Goal: Task Accomplishment & Management: Manage account settings

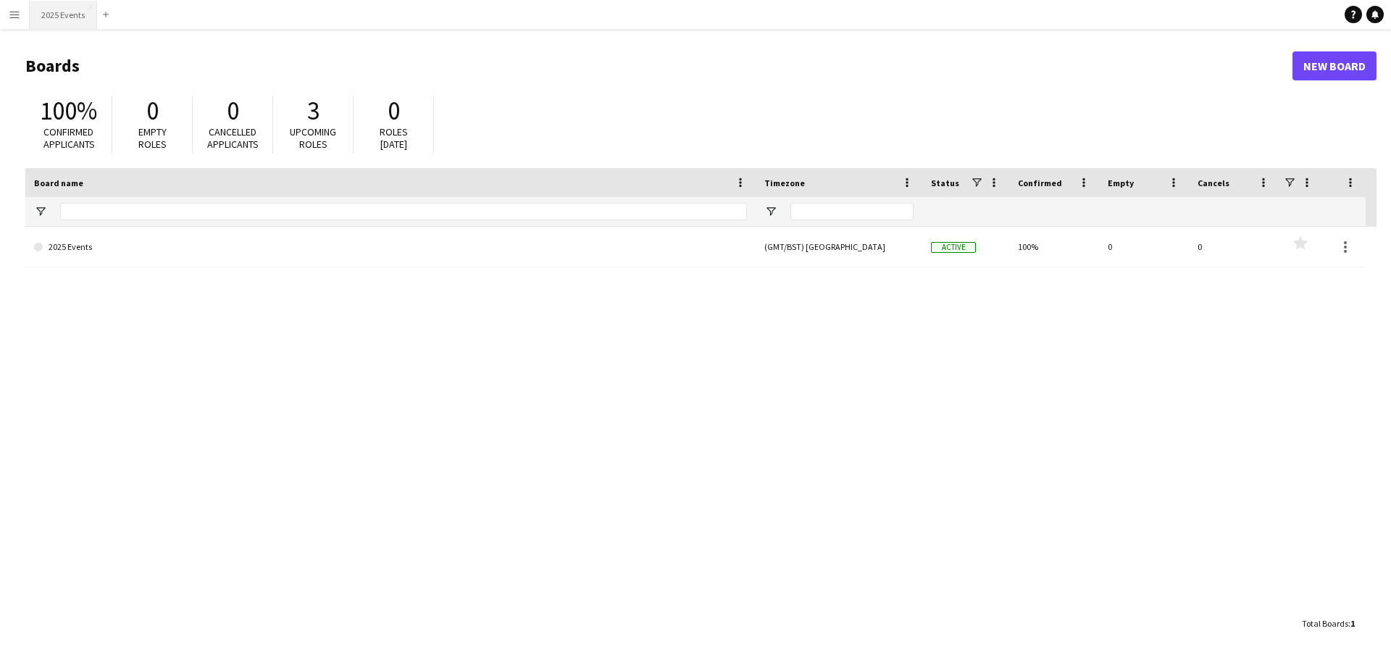
click at [56, 13] on button "2025 Events Close" at bounding box center [63, 15] width 67 height 28
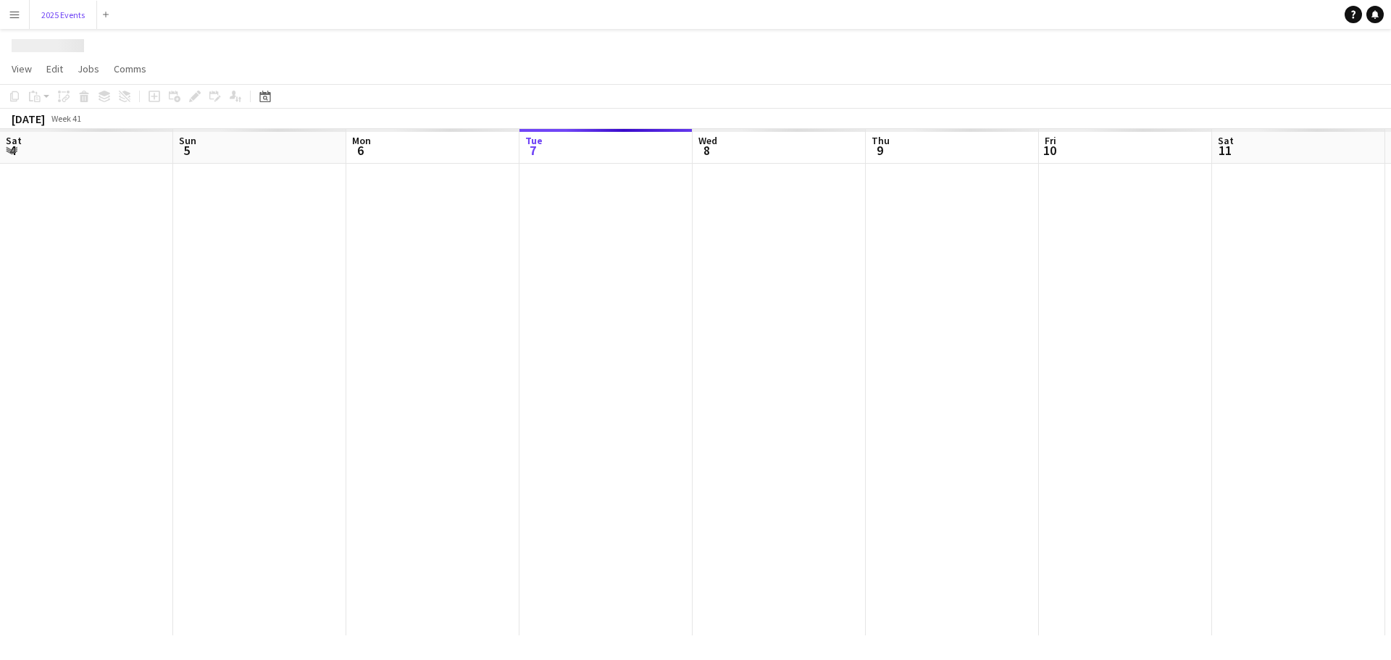
scroll to position [0, 346]
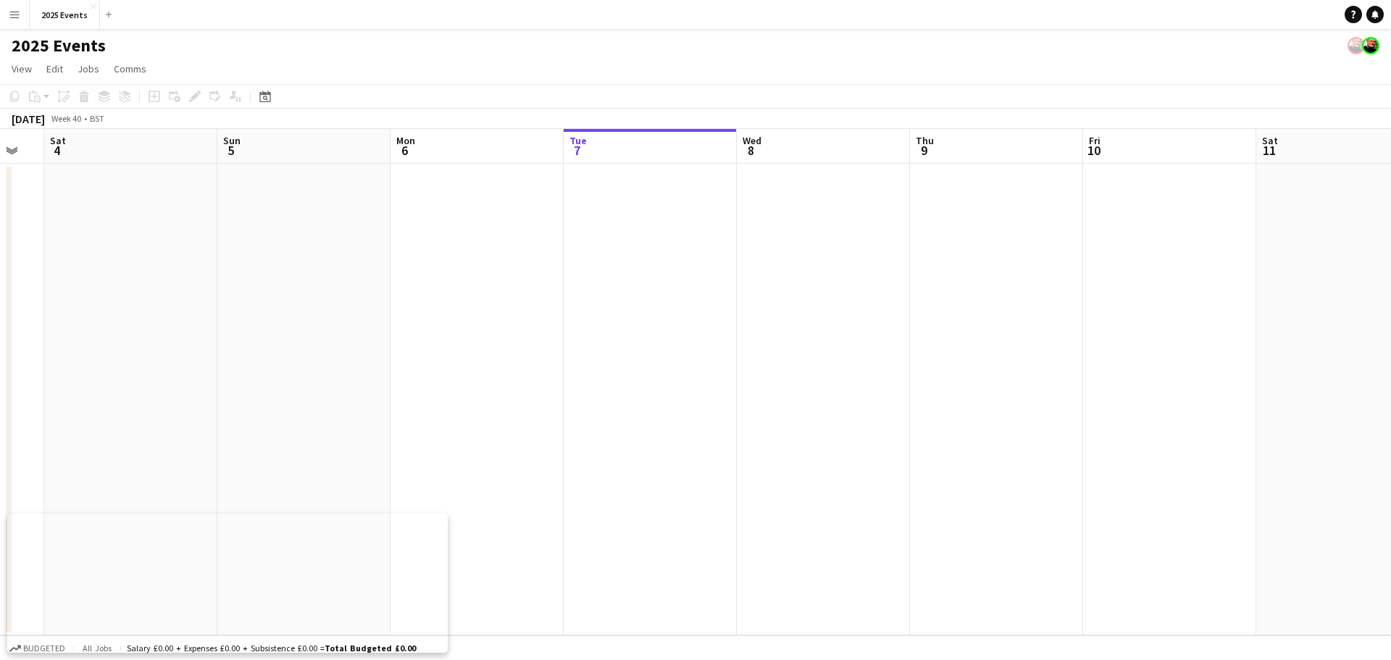
drag, startPoint x: 606, startPoint y: 291, endPoint x: 642, endPoint y: 278, distance: 37.6
click at [780, 288] on app-calendar-viewport "Wed 1 Thu 2 Fri 3 Sat 4 Sun 5 Mon 6 Tue 7 Wed 8 Thu 9 Fri 10 Sat 11 Sun 12 Mon …" at bounding box center [695, 382] width 1391 height 506
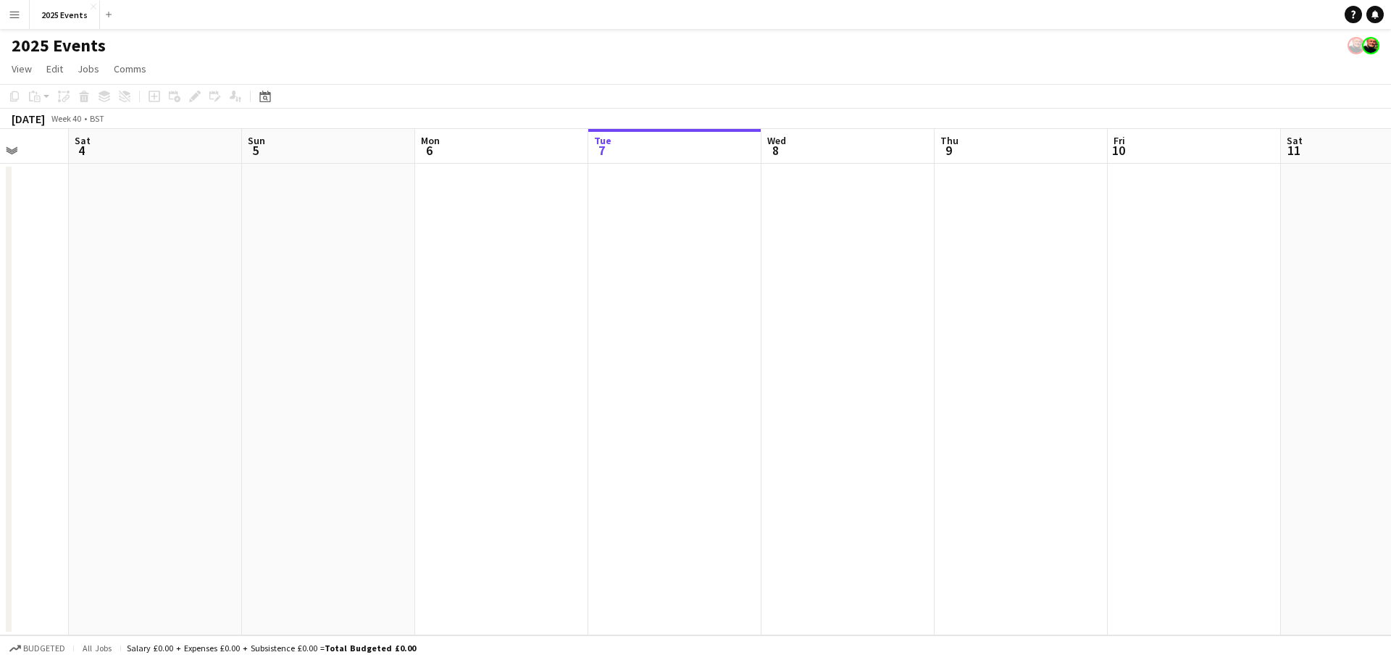
drag, startPoint x: 313, startPoint y: 326, endPoint x: 880, endPoint y: 306, distance: 567.0
click at [931, 322] on app-calendar-viewport "Wed 1 Thu 2 Fri 3 Sat 4 Sun 5 Mon 6 Tue 7 Wed 8 Thu 9 Fri 10 Sat 11 Sun 12 Mon …" at bounding box center [695, 382] width 1391 height 506
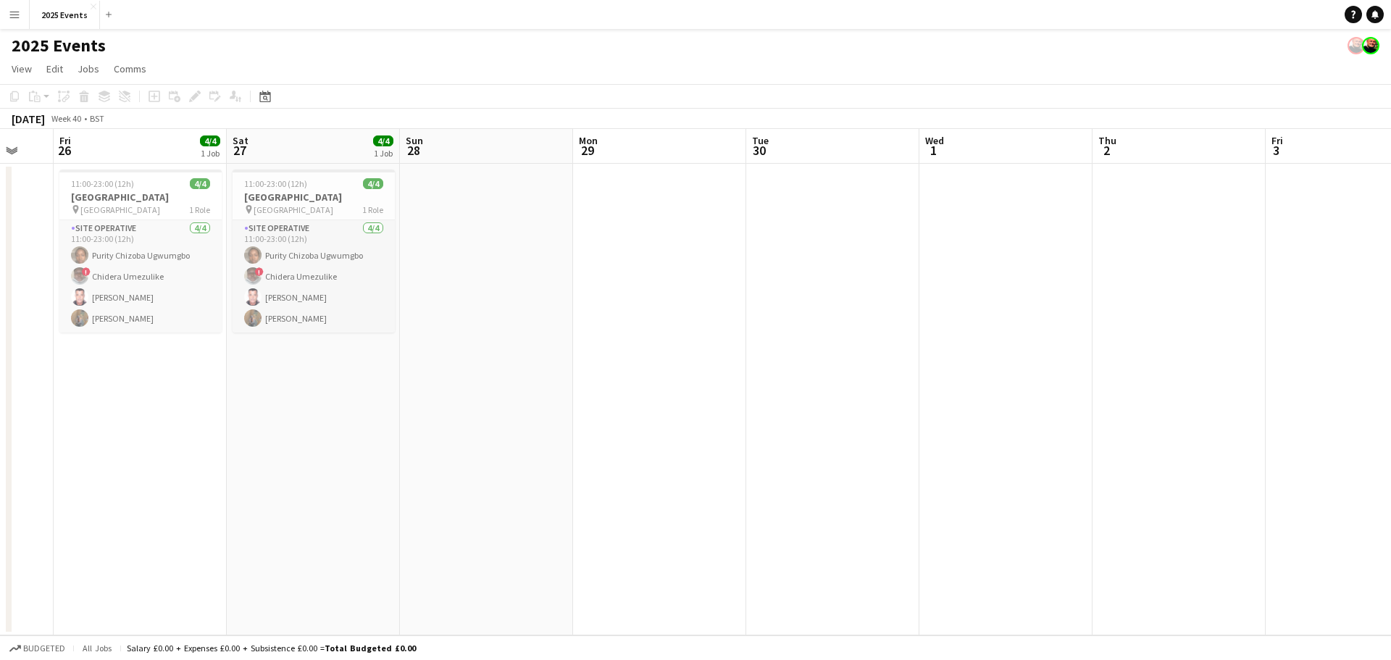
drag, startPoint x: 491, startPoint y: 312, endPoint x: 898, endPoint y: 293, distance: 408.4
click at [964, 299] on app-calendar-viewport "Wed 24 Thu 25 Fri 26 4/4 1 Job Sat 27 4/4 1 Job Sun 28 Mon 29 Tue 30 Wed 1 Thu …" at bounding box center [695, 382] width 1391 height 506
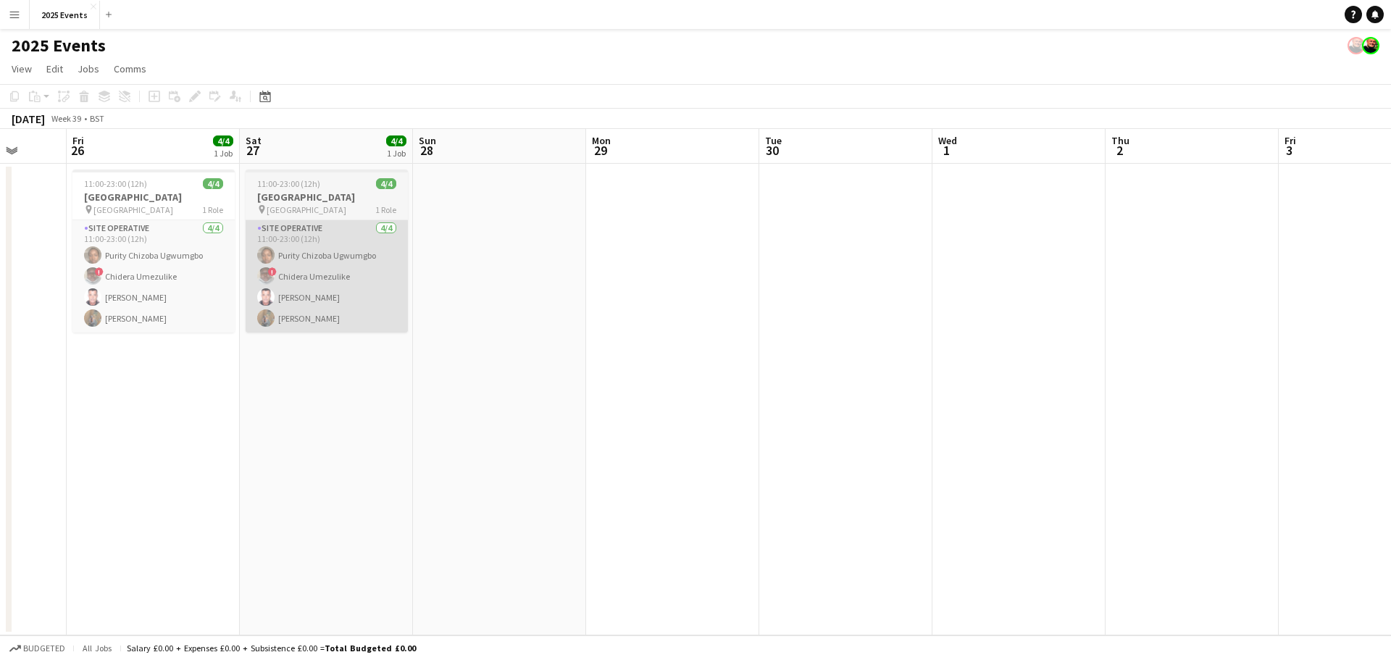
scroll to position [0, 435]
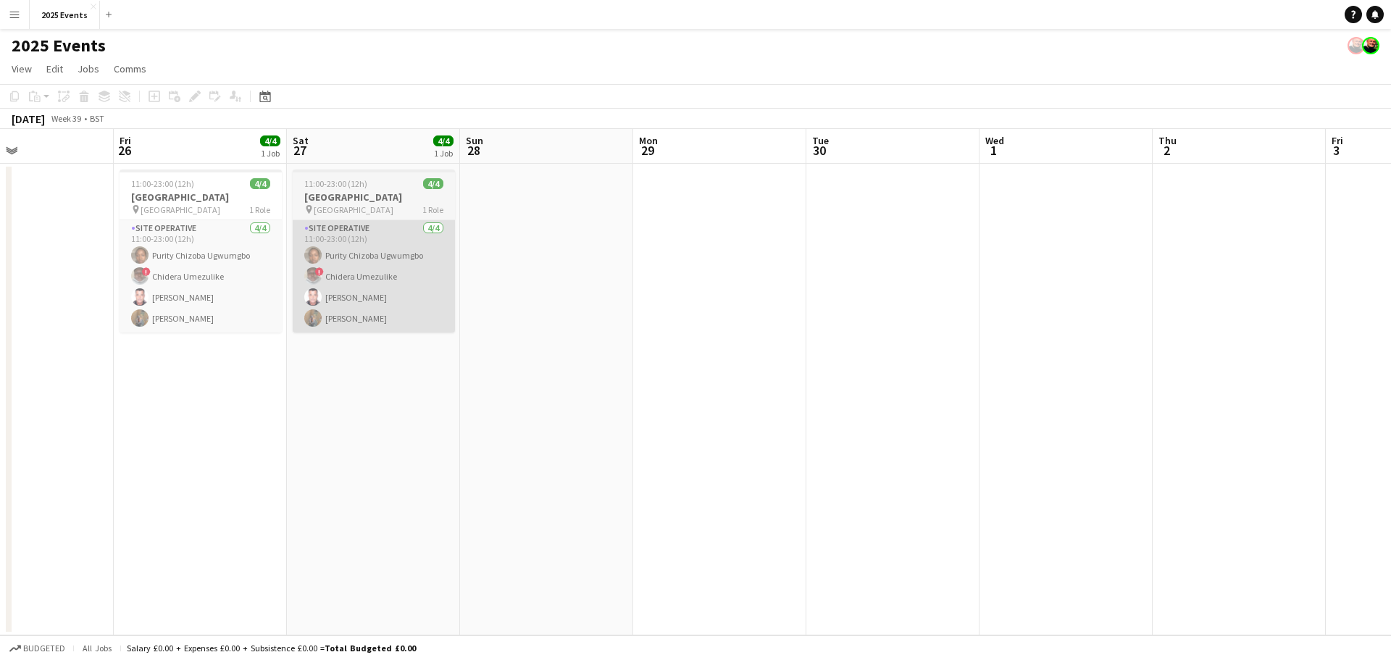
drag, startPoint x: 555, startPoint y: 319, endPoint x: 882, endPoint y: 307, distance: 327.0
click at [970, 304] on app-calendar-viewport "Tue 23 Wed 24 Thu 25 Fri 26 4/4 1 Job Sat 27 4/4 1 Job Sun 28 Mon 29 Tue 30 Wed…" at bounding box center [695, 382] width 1391 height 506
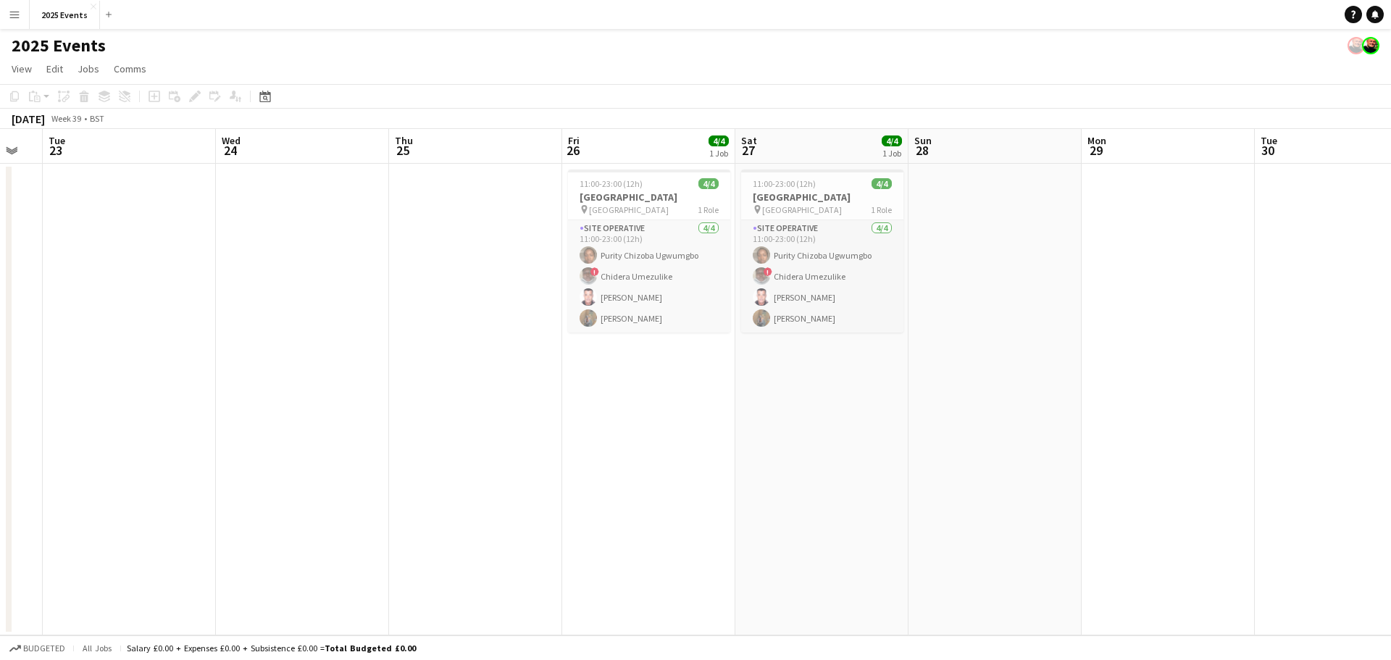
drag, startPoint x: 558, startPoint y: 341, endPoint x: 475, endPoint y: 333, distance: 83.0
click at [475, 333] on app-calendar-viewport "Sat 20 1/1 1 Job Sun 21 Mon 22 Tue 23 Wed 24 Thu 25 Fri 26 4/4 1 Job Sat 27 4/4…" at bounding box center [695, 382] width 1391 height 506
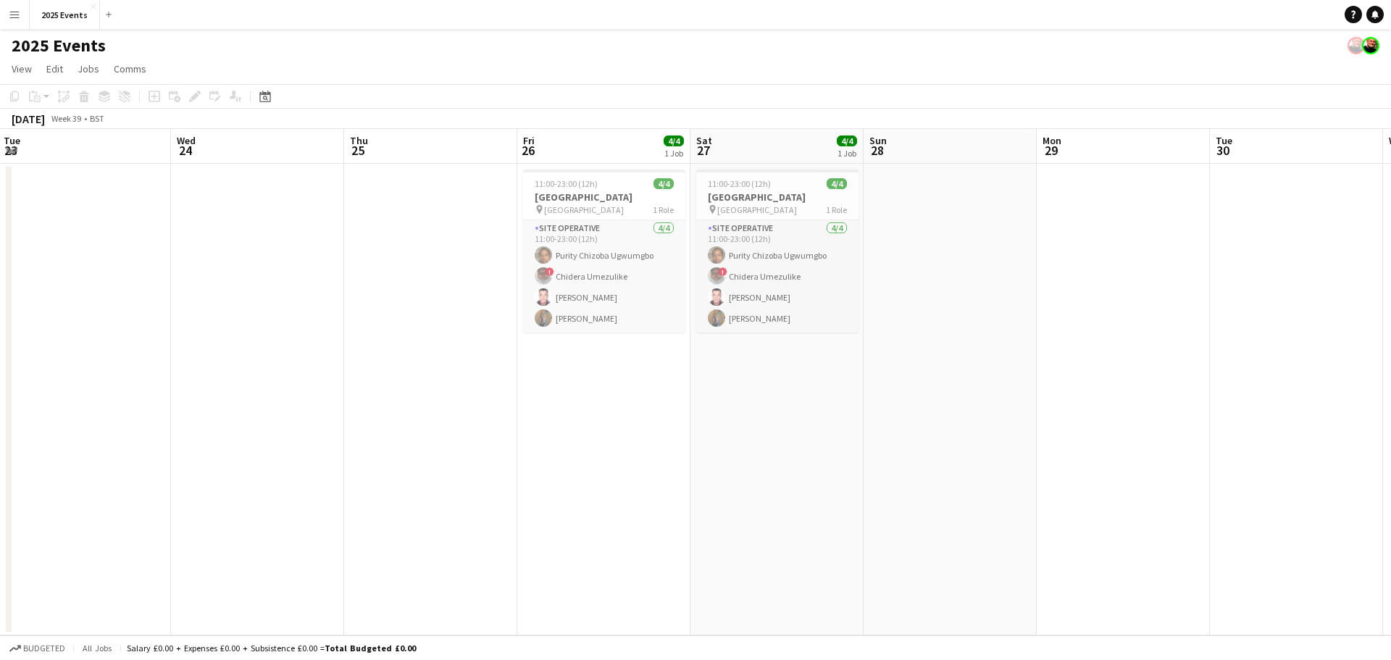
click at [606, 199] on h3 "[GEOGRAPHIC_DATA]" at bounding box center [604, 197] width 162 height 13
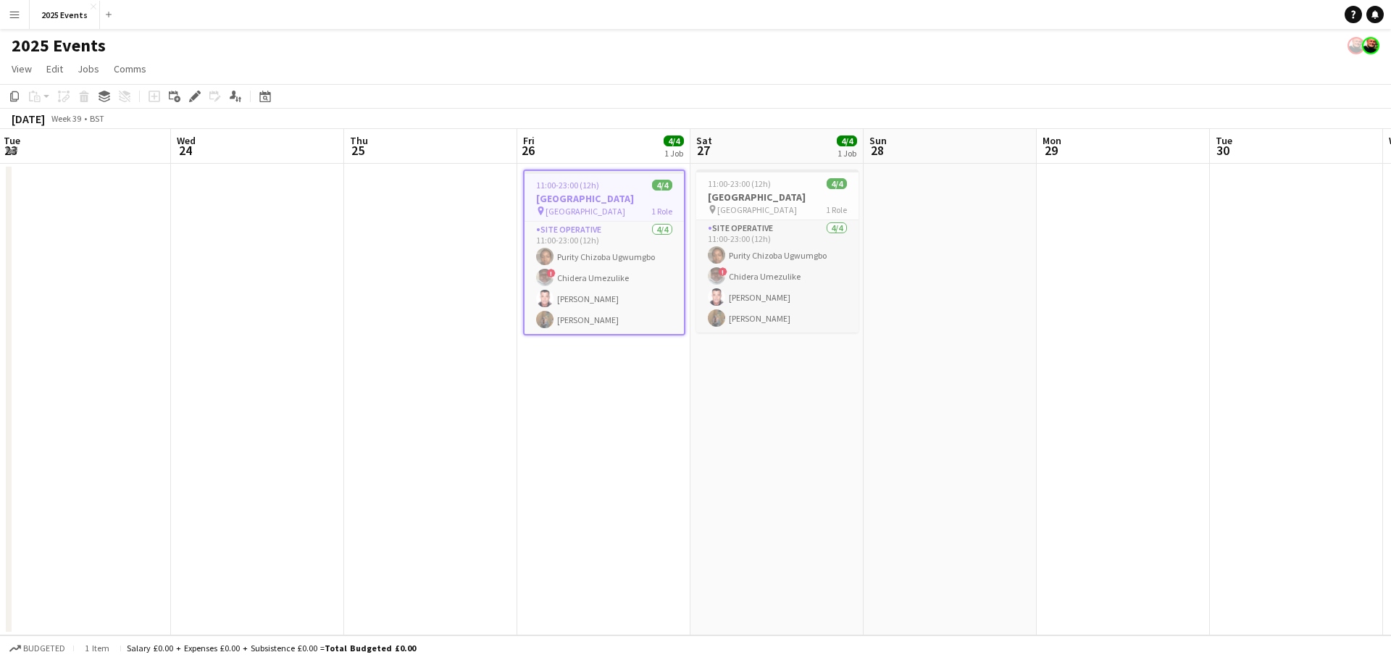
click at [595, 193] on h3 "[GEOGRAPHIC_DATA]" at bounding box center [604, 198] width 159 height 13
click at [595, 193] on h3 "[GEOGRAPHIC_DATA]" at bounding box center [604, 197] width 162 height 13
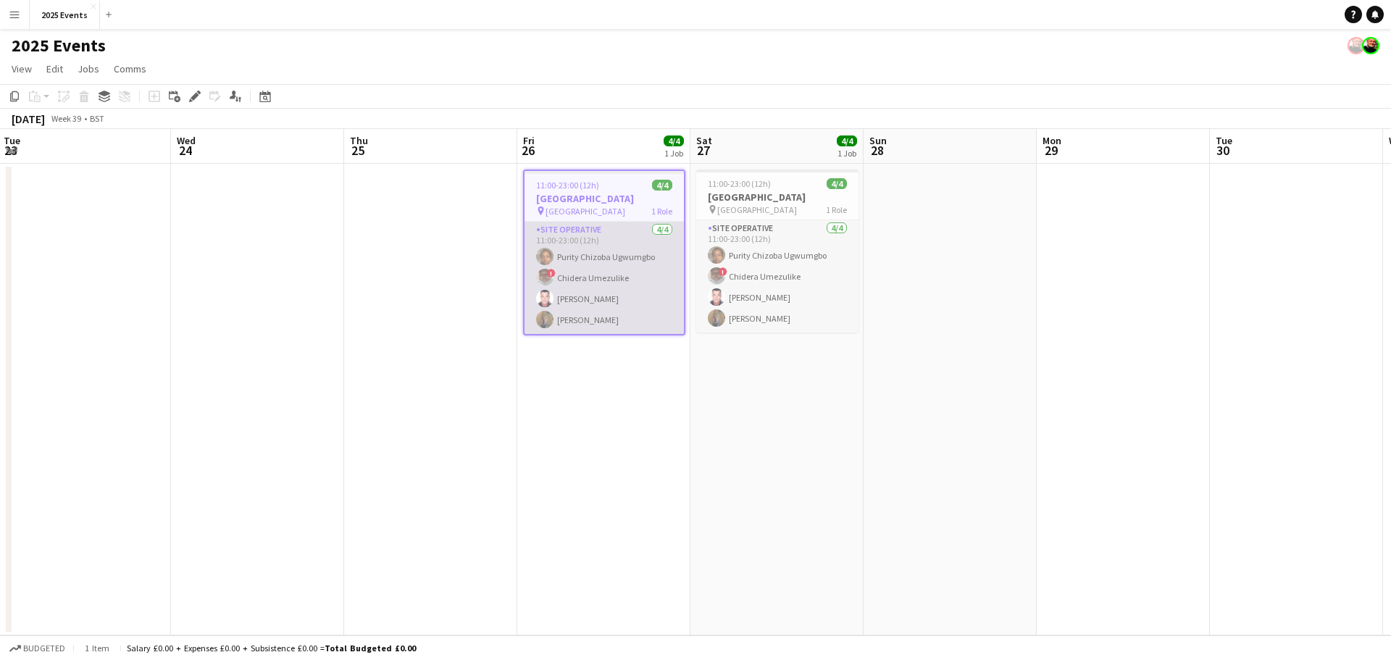
click at [550, 257] on app-user-avatar at bounding box center [544, 256] width 17 height 17
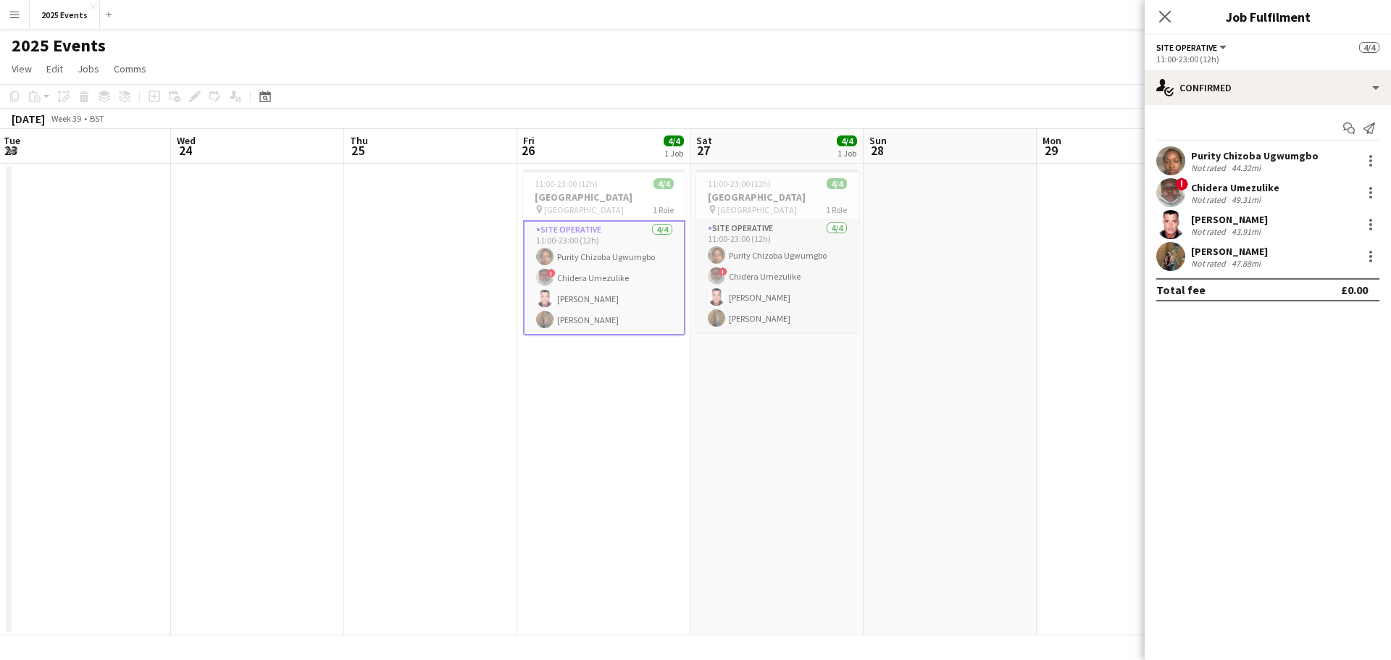
click at [1177, 157] on app-user-avatar at bounding box center [1170, 160] width 29 height 29
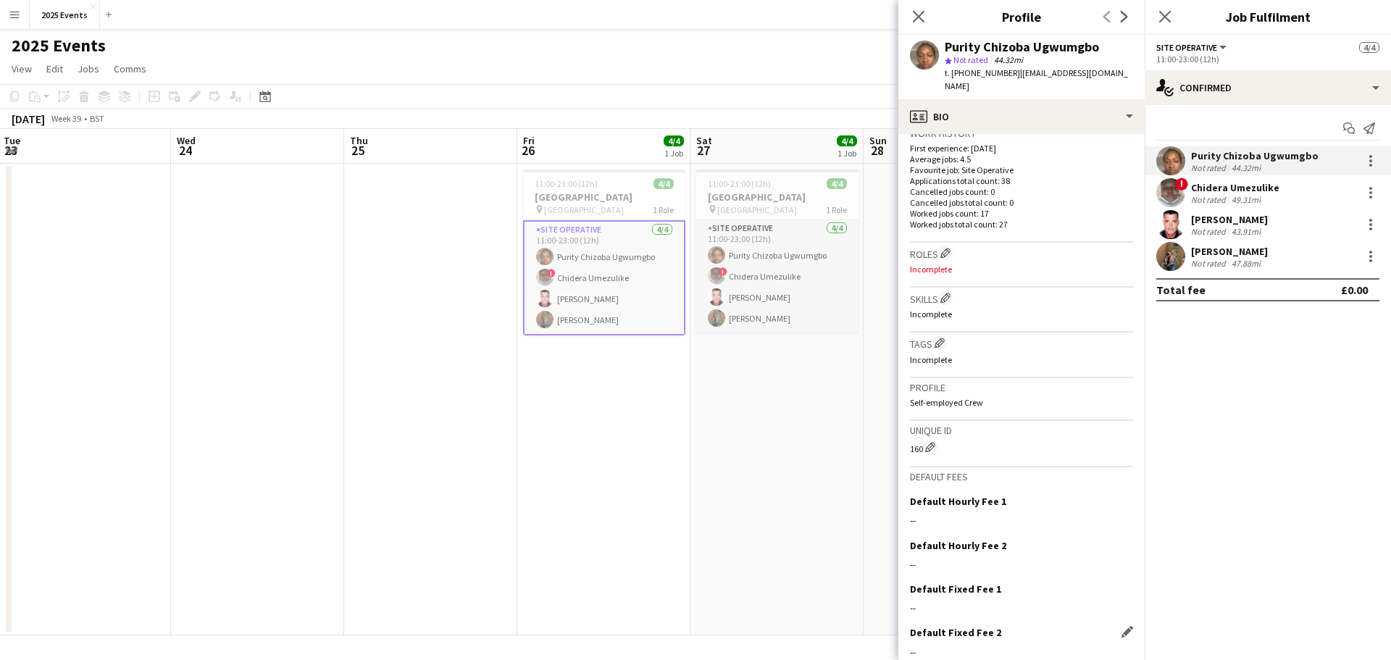
scroll to position [428, 0]
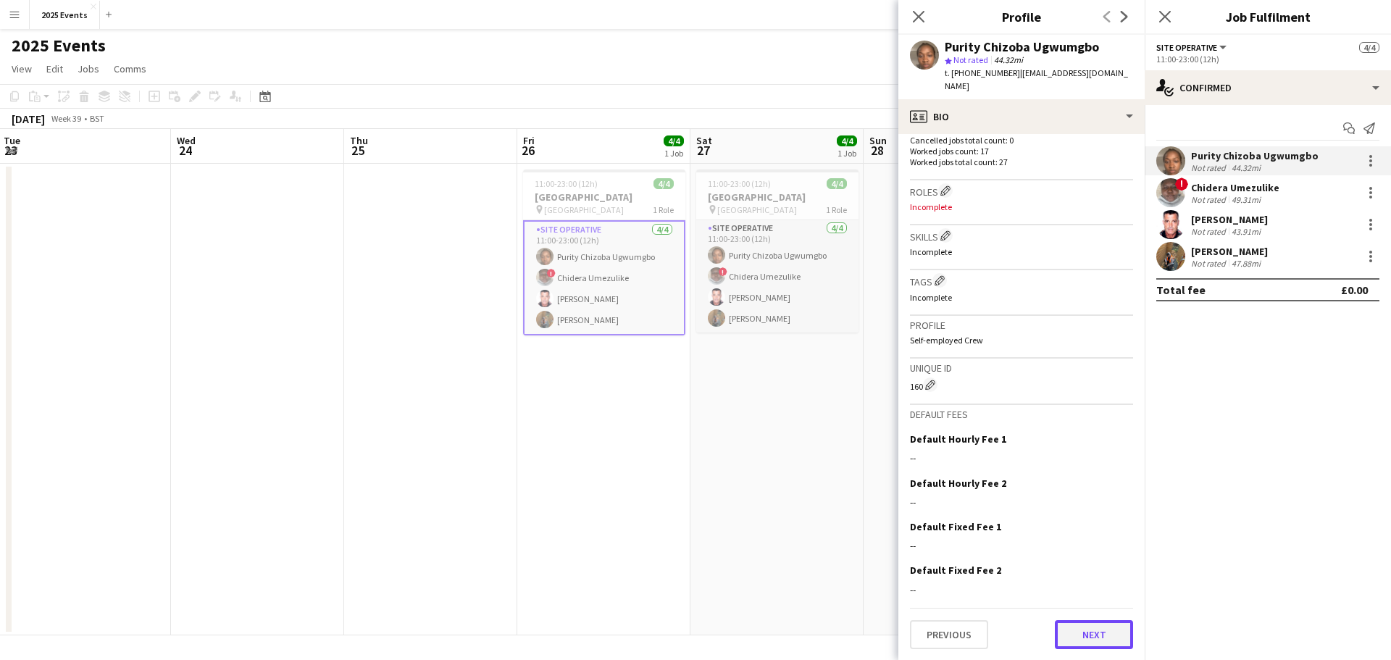
click at [1088, 625] on button "Next" at bounding box center [1094, 634] width 78 height 29
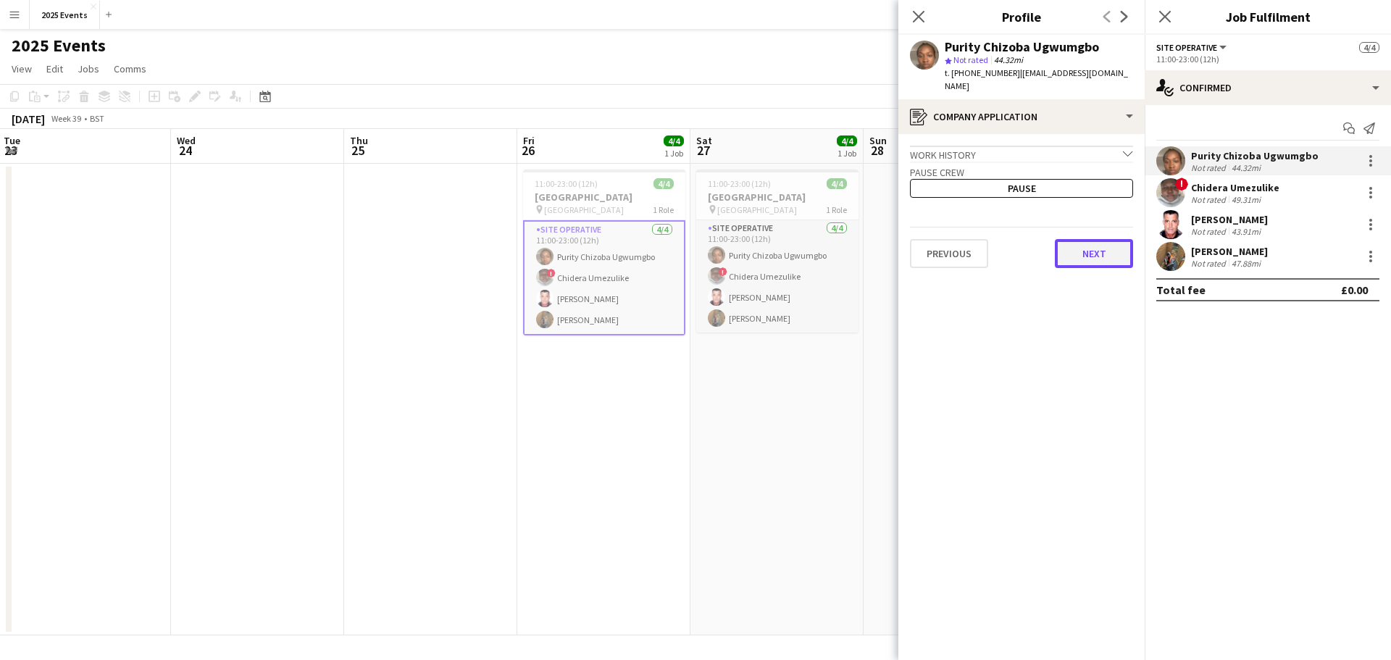
click at [1081, 244] on button "Next" at bounding box center [1094, 253] width 78 height 29
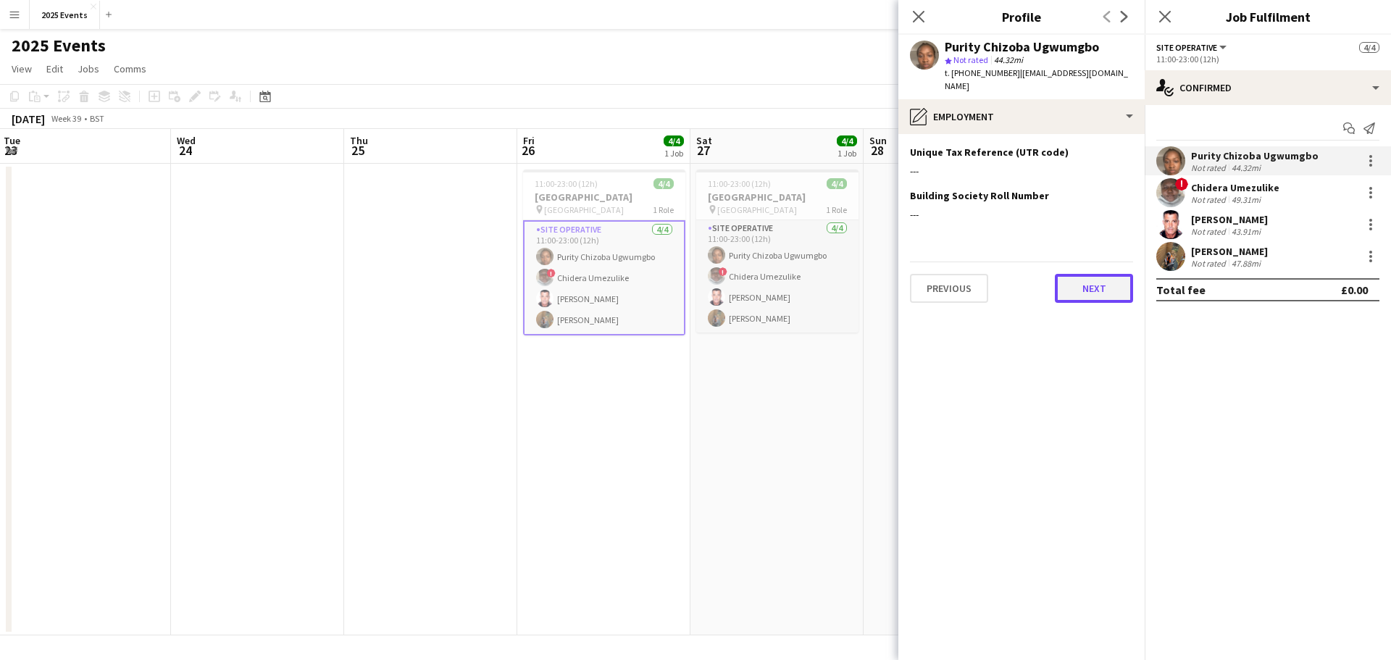
click at [1075, 280] on button "Next" at bounding box center [1094, 288] width 78 height 29
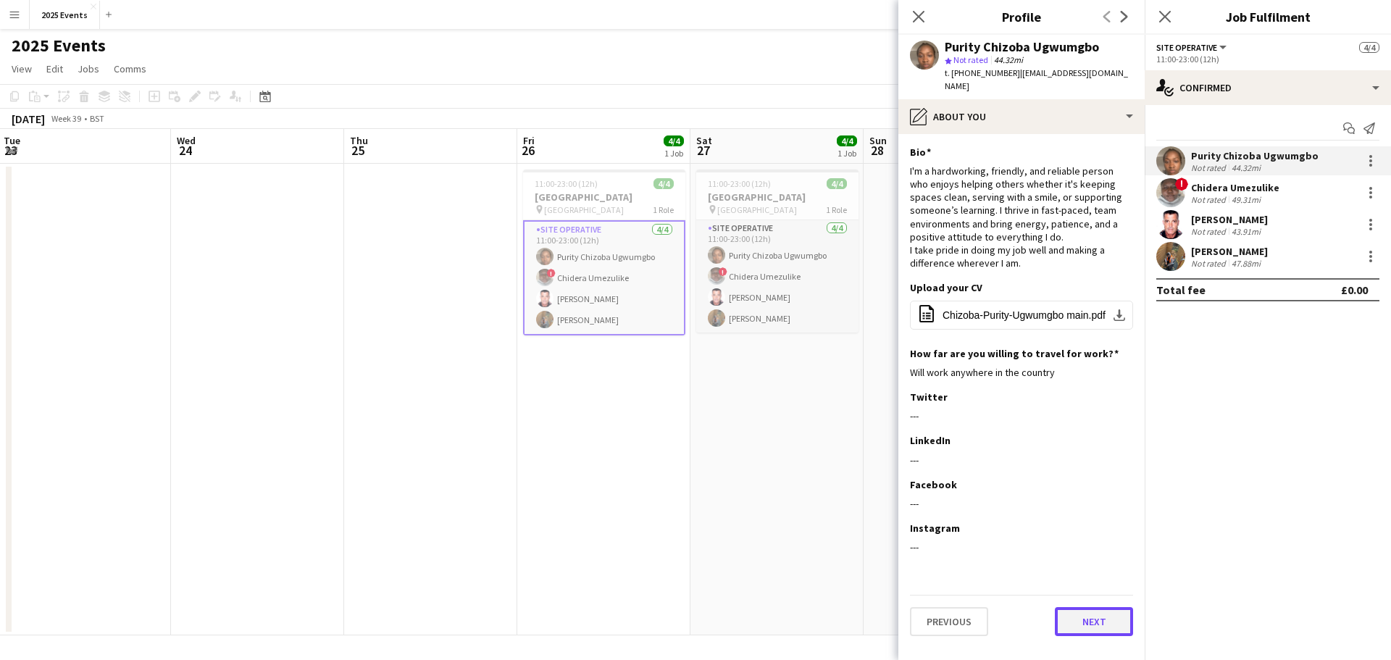
click at [1096, 607] on button "Next" at bounding box center [1094, 621] width 78 height 29
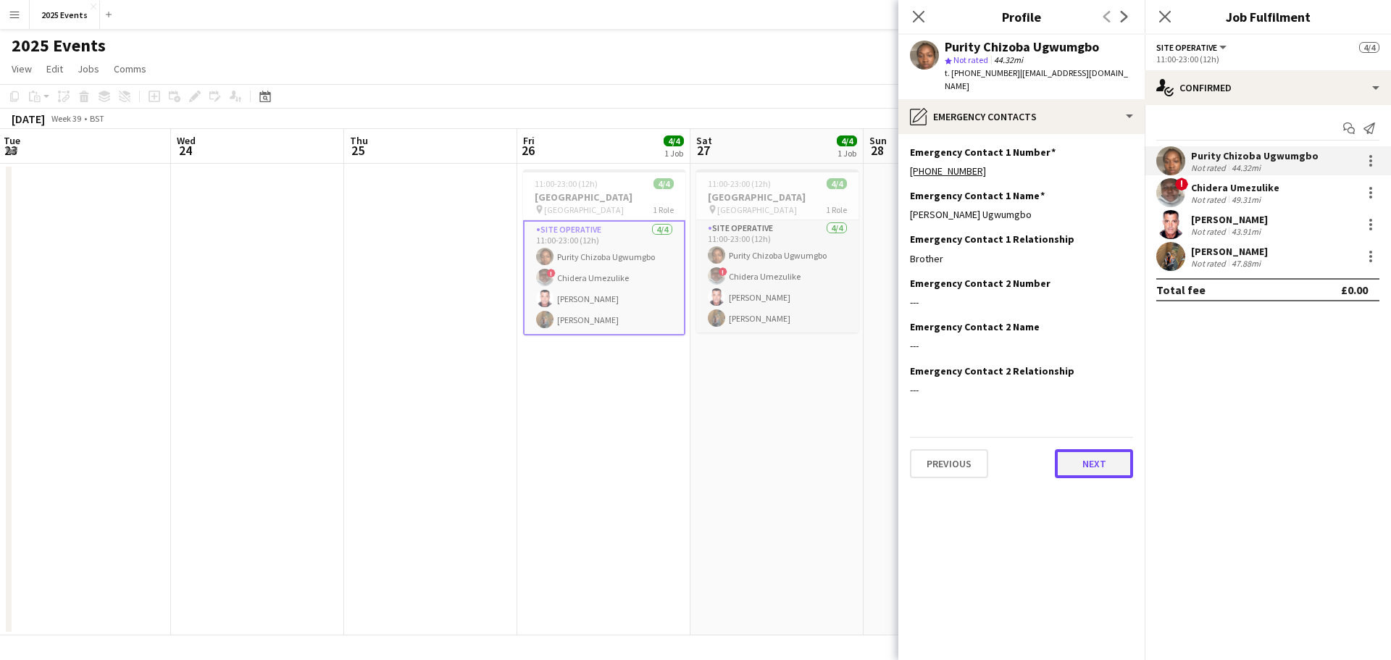
click at [1081, 450] on button "Next" at bounding box center [1094, 463] width 78 height 29
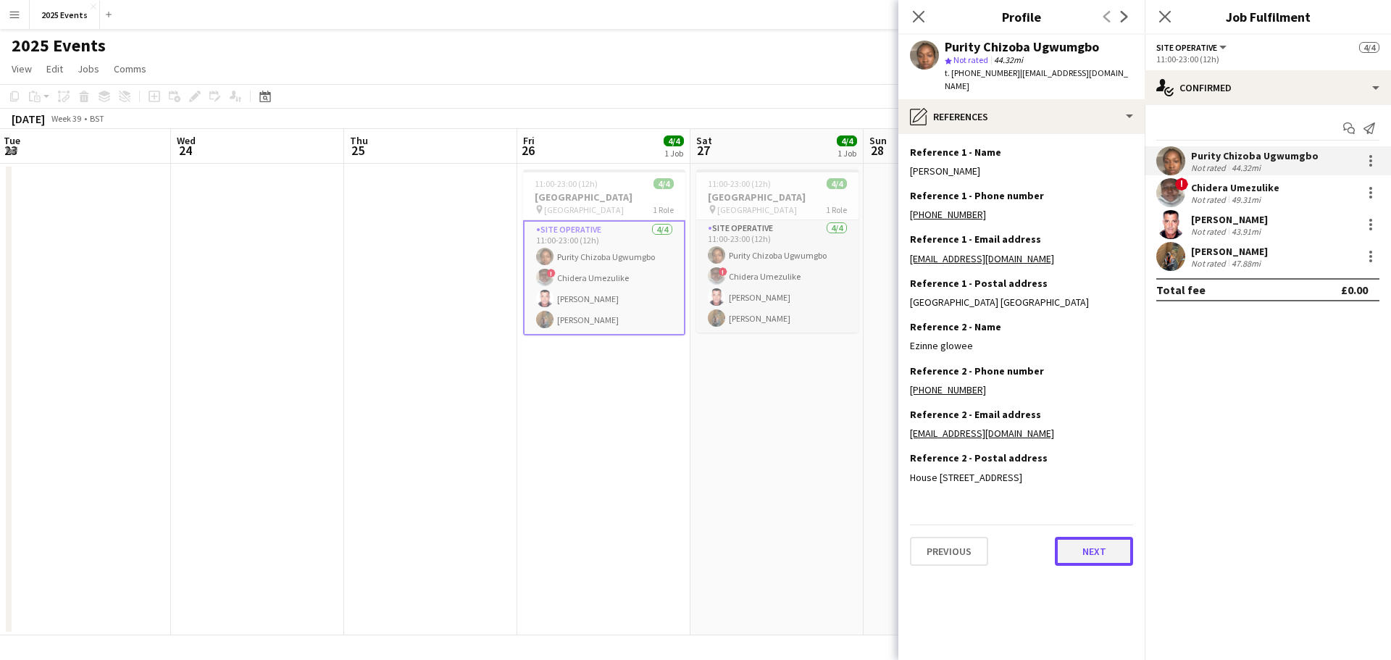
click at [1086, 548] on button "Next" at bounding box center [1094, 551] width 78 height 29
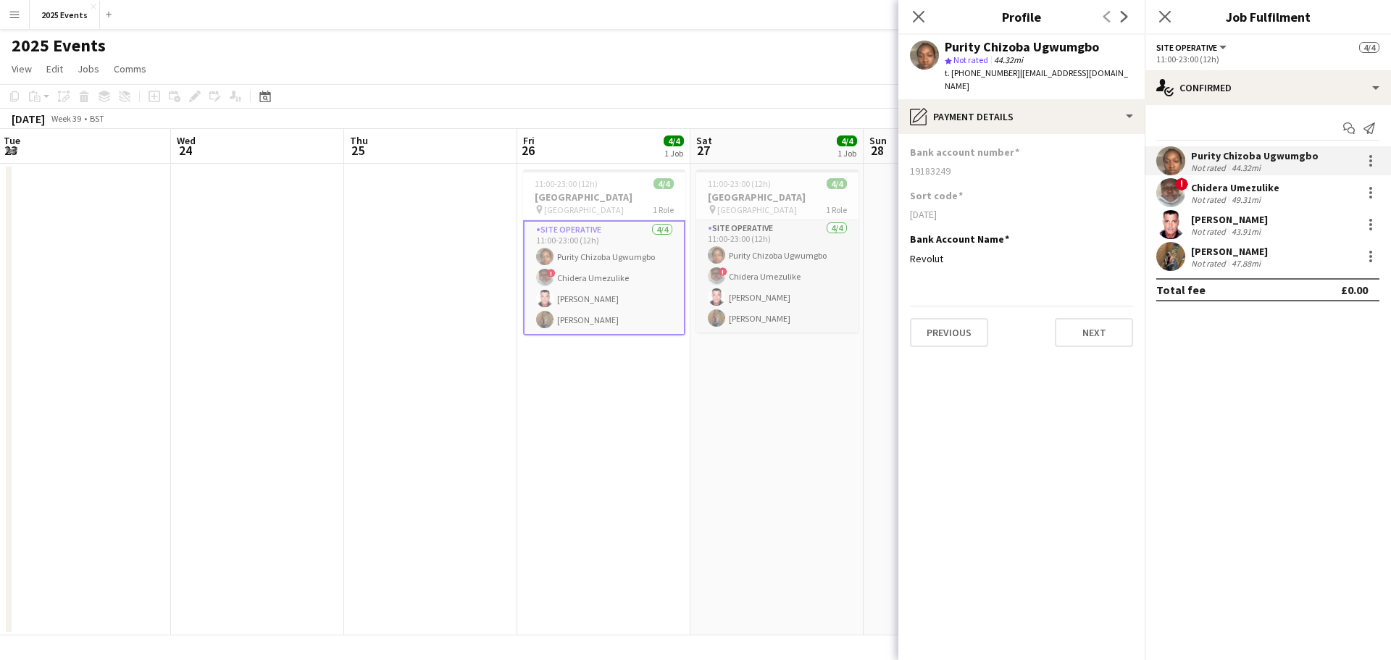
click at [1177, 193] on app-user-avatar at bounding box center [1170, 192] width 29 height 29
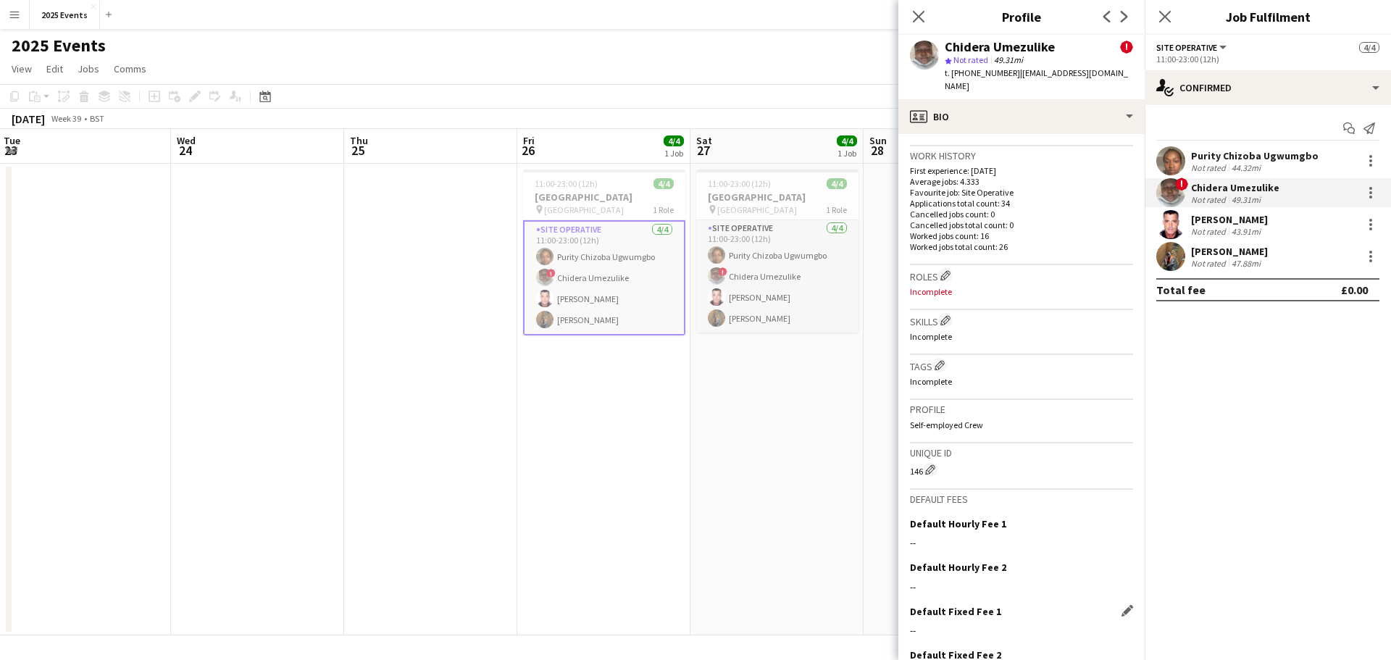
scroll to position [572, 0]
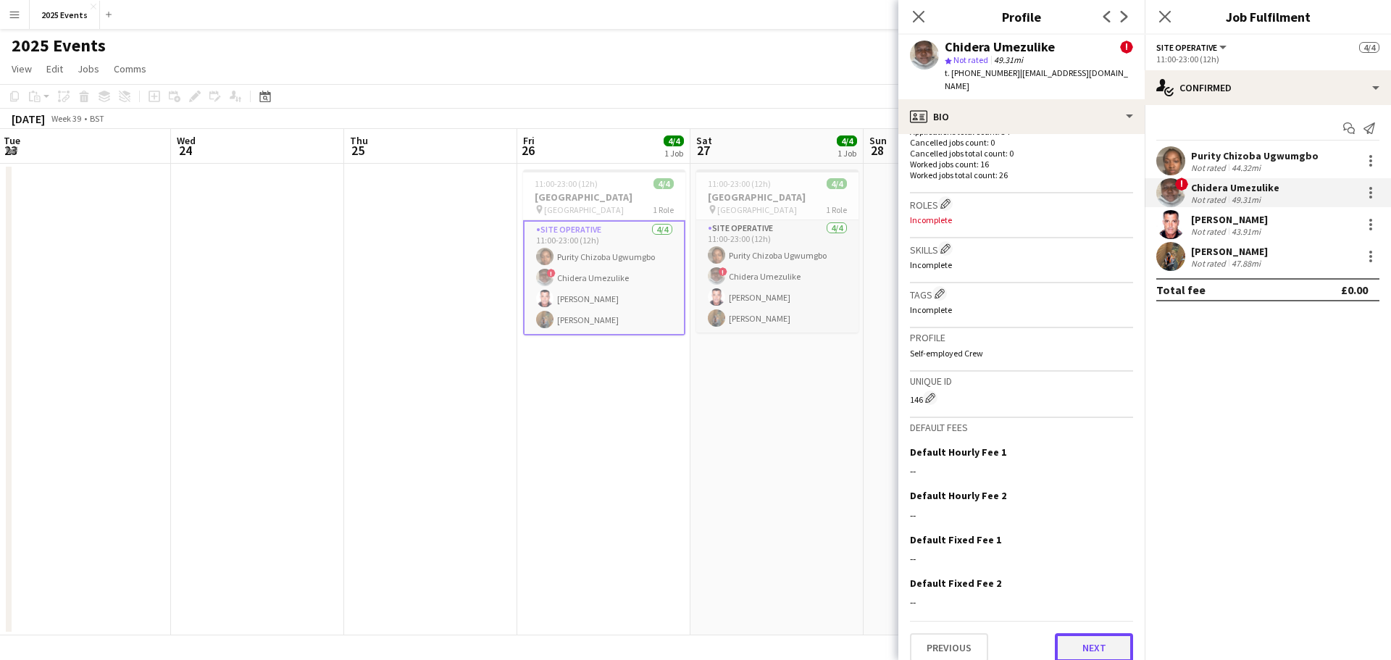
click at [1068, 633] on button "Next" at bounding box center [1094, 647] width 78 height 29
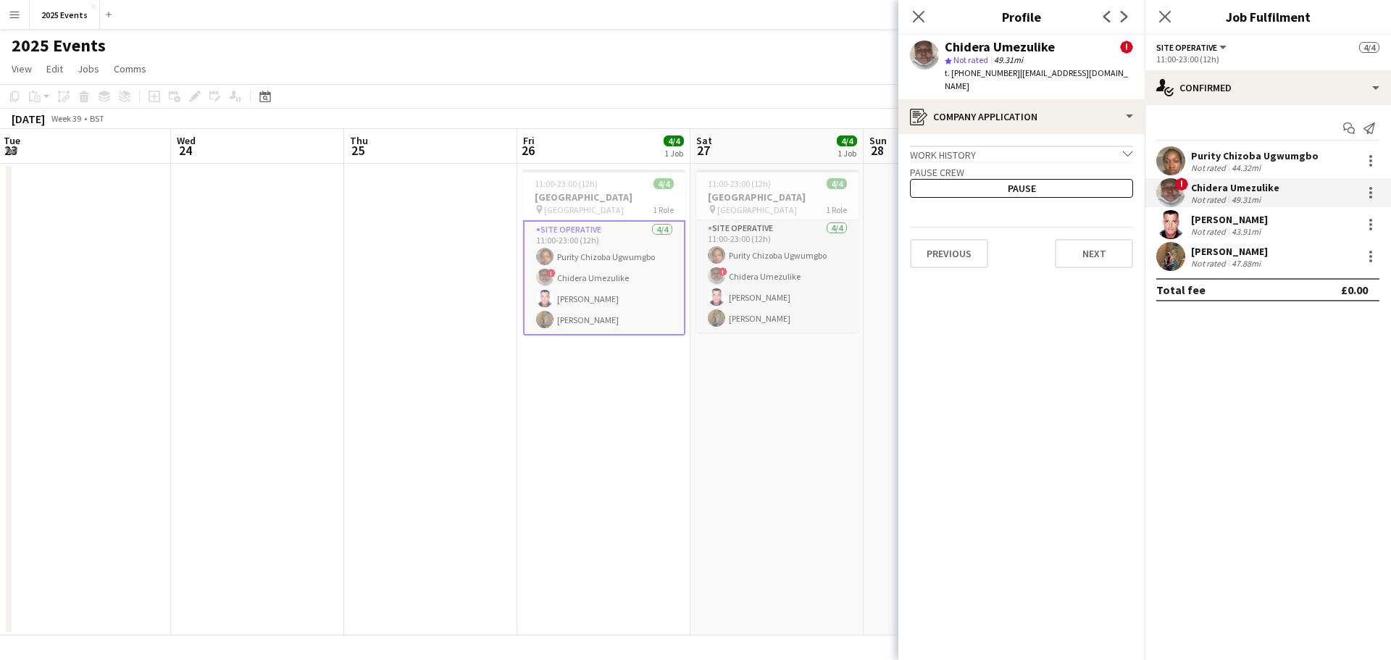
click at [1089, 255] on app-crew-profile-application "Work history chevron-down Incomplete Pause crew Pause Previous Next" at bounding box center [1021, 397] width 246 height 526
click at [1085, 242] on button "Next" at bounding box center [1094, 253] width 78 height 29
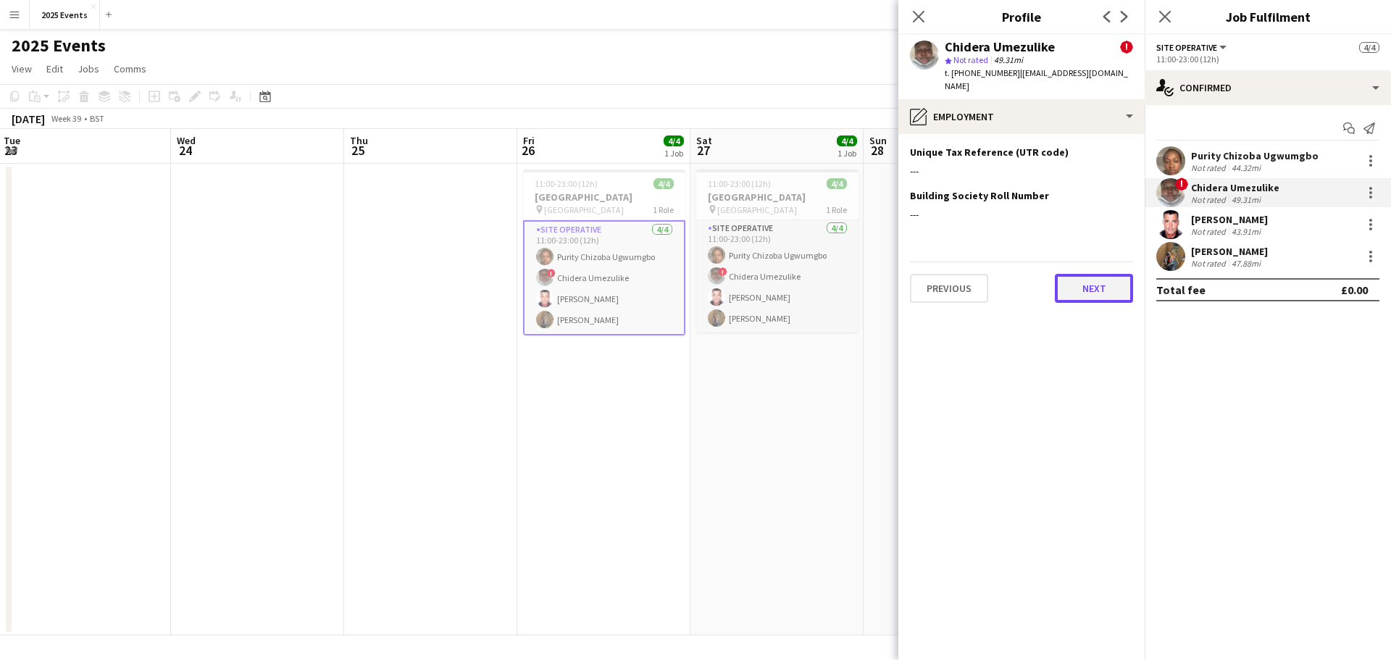
click at [1081, 280] on button "Next" at bounding box center [1094, 288] width 78 height 29
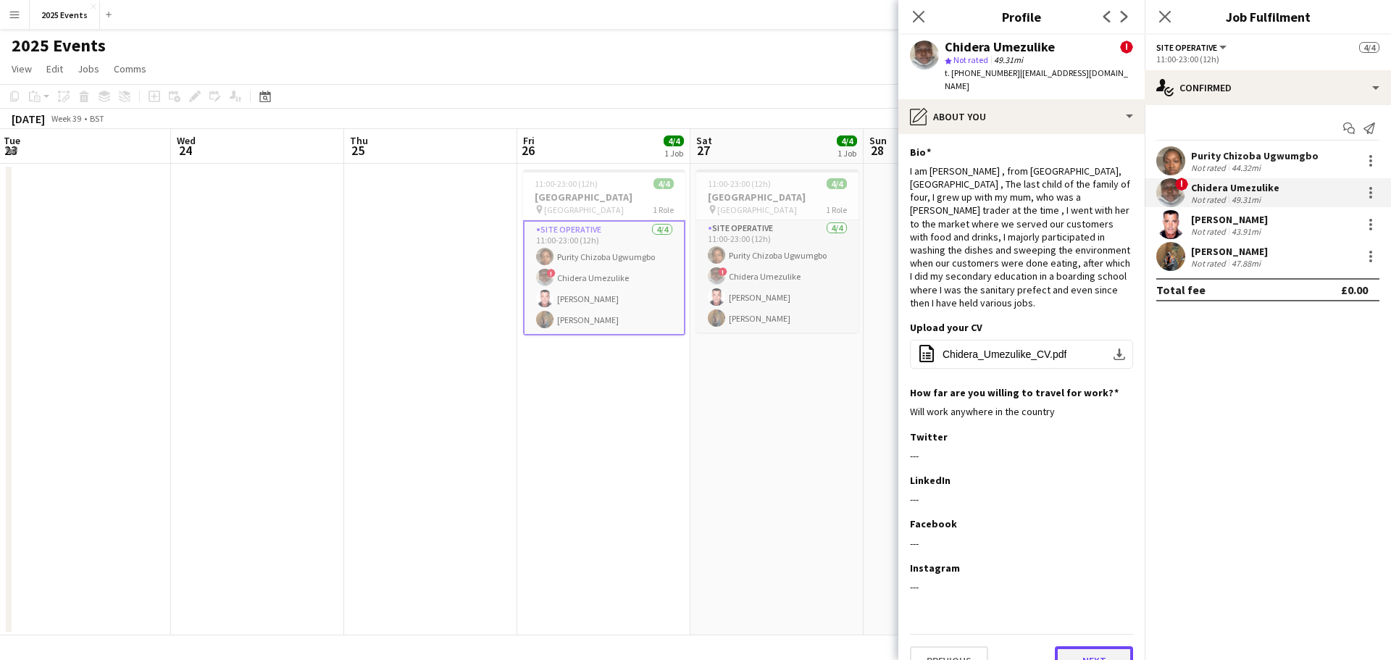
click at [1089, 646] on button "Next" at bounding box center [1094, 660] width 78 height 29
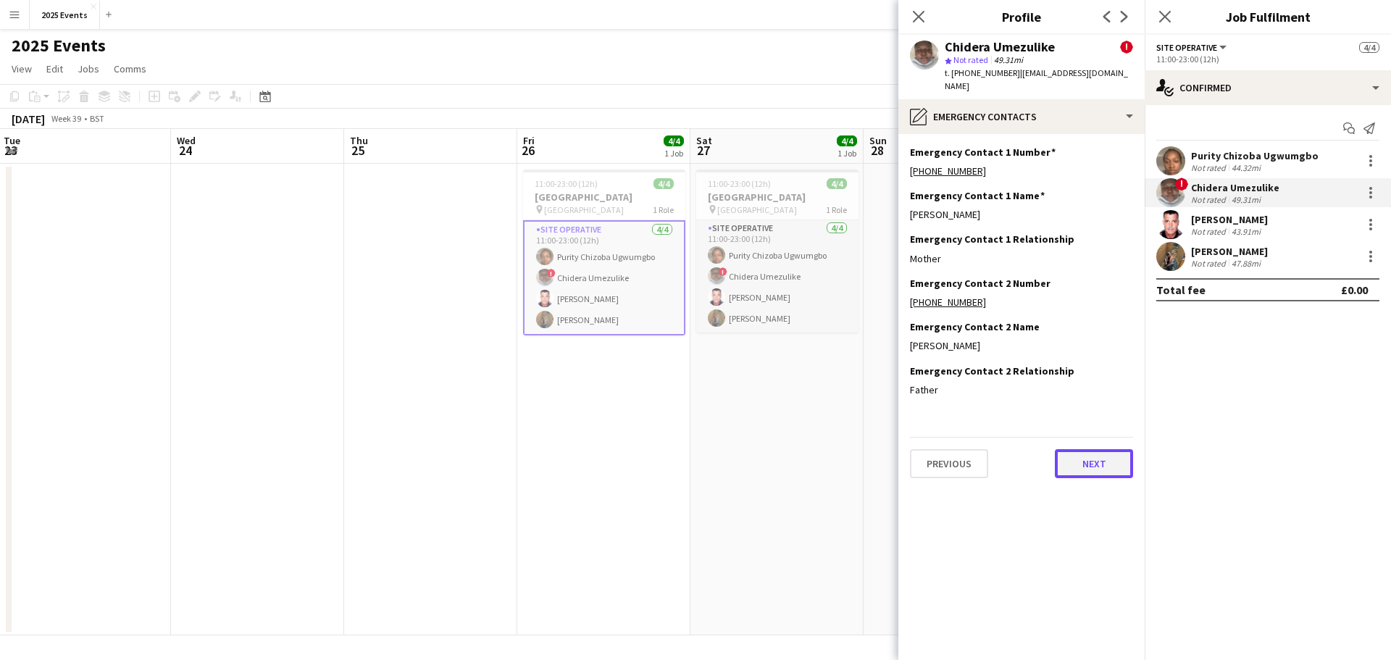
click at [1100, 463] on button "Next" at bounding box center [1094, 463] width 78 height 29
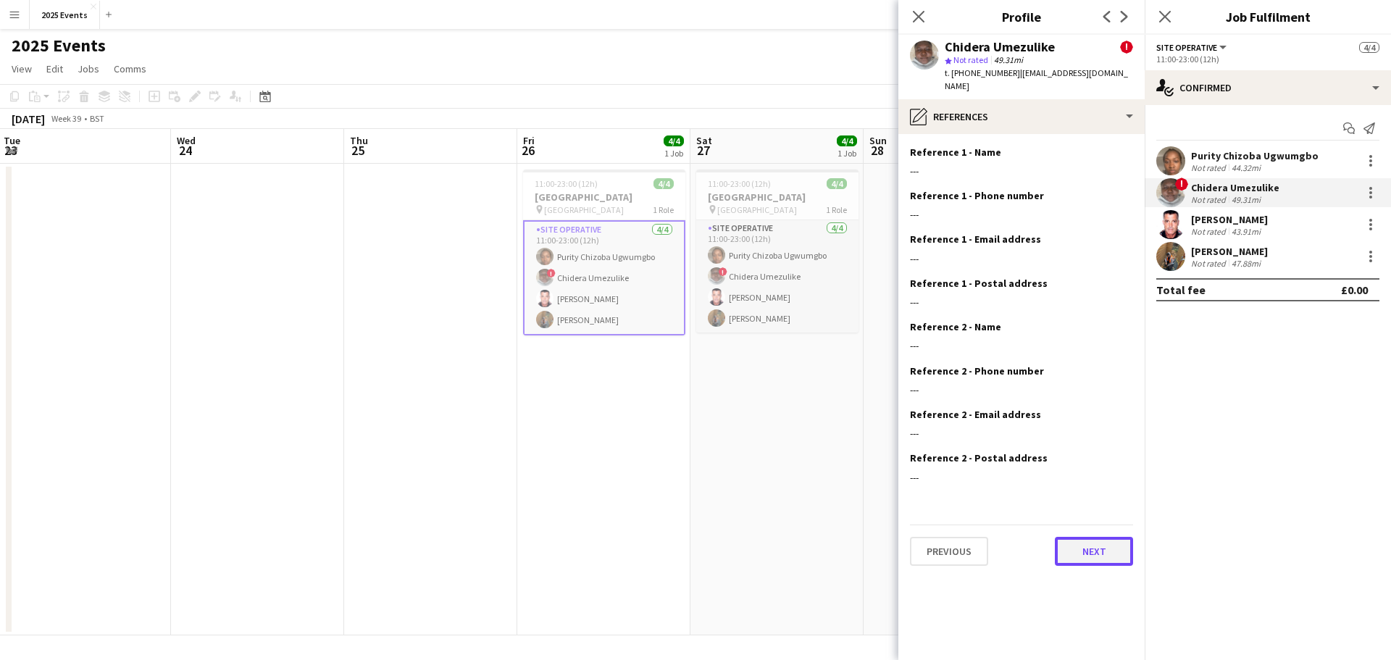
click at [1088, 542] on button "Next" at bounding box center [1094, 551] width 78 height 29
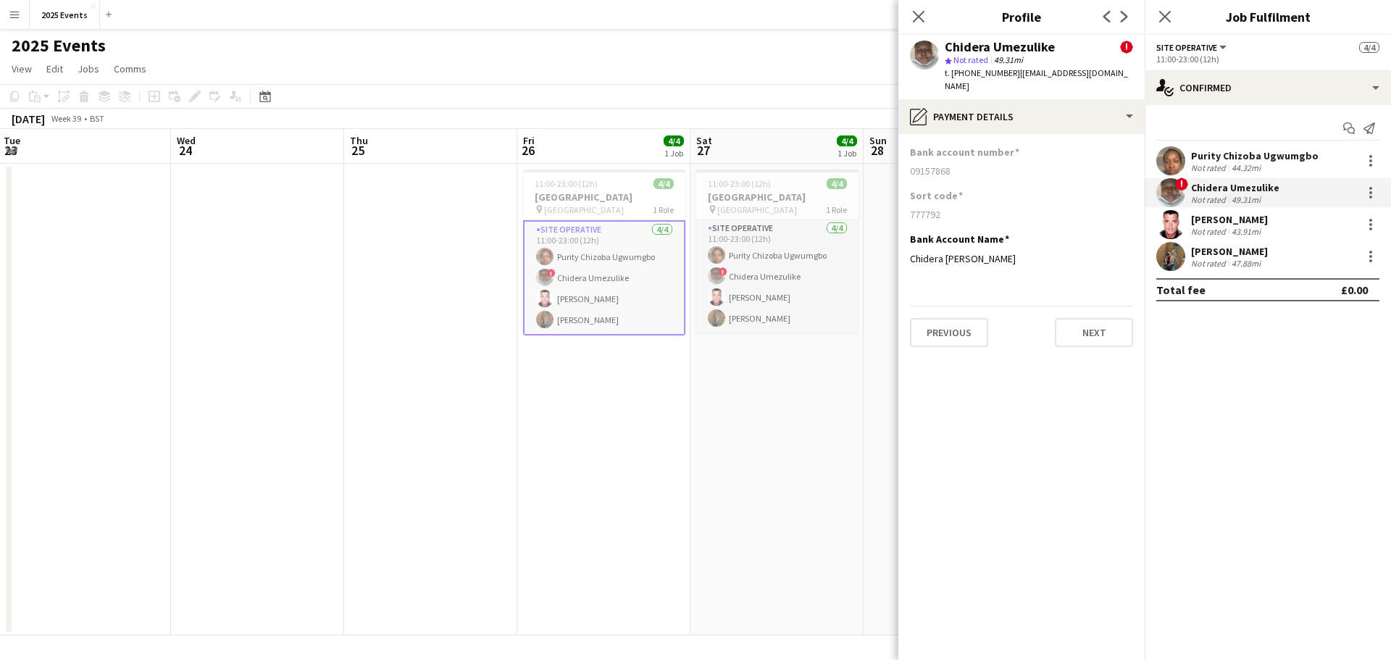
click at [1176, 226] on app-user-avatar at bounding box center [1170, 224] width 29 height 29
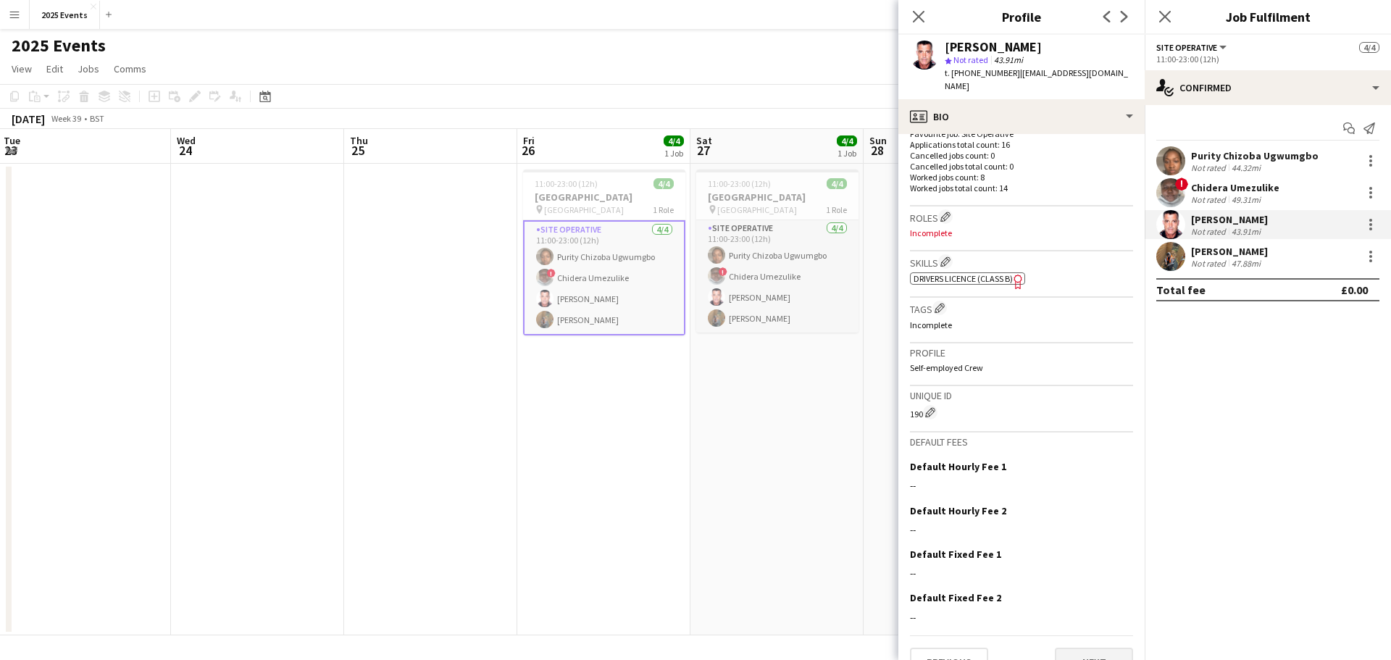
scroll to position [417, 0]
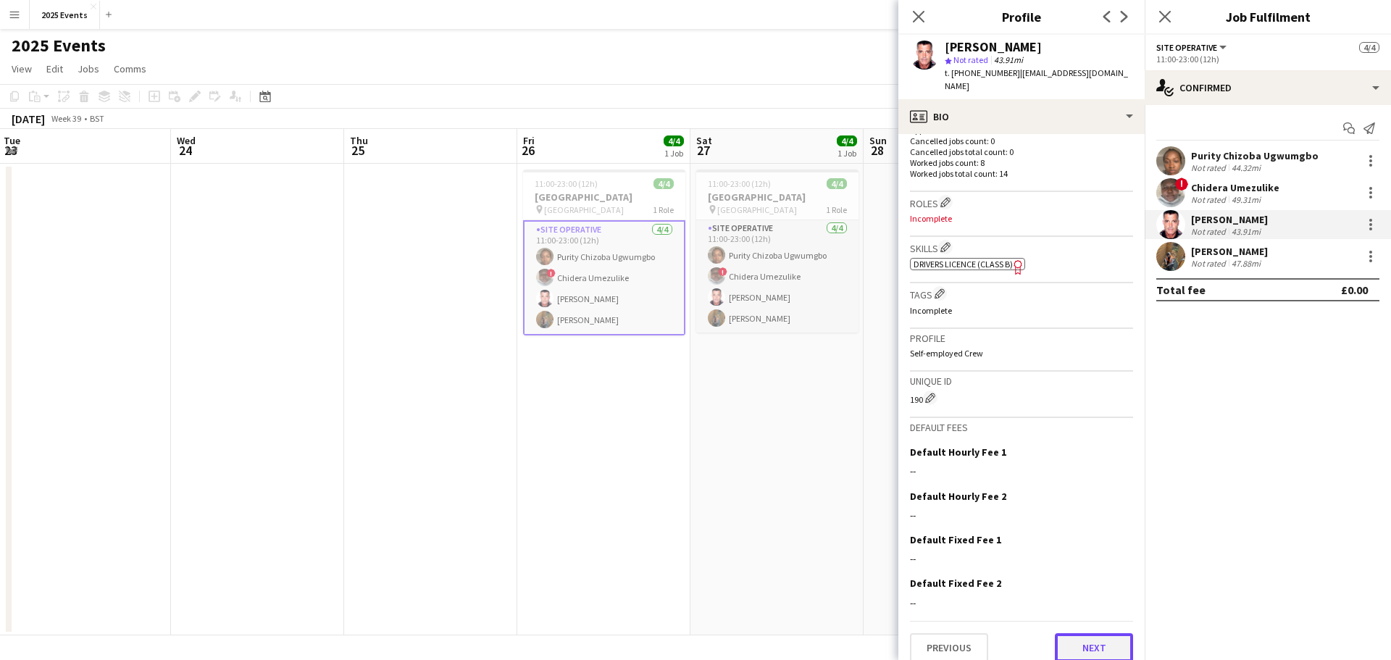
click at [1072, 633] on button "Next" at bounding box center [1094, 647] width 78 height 29
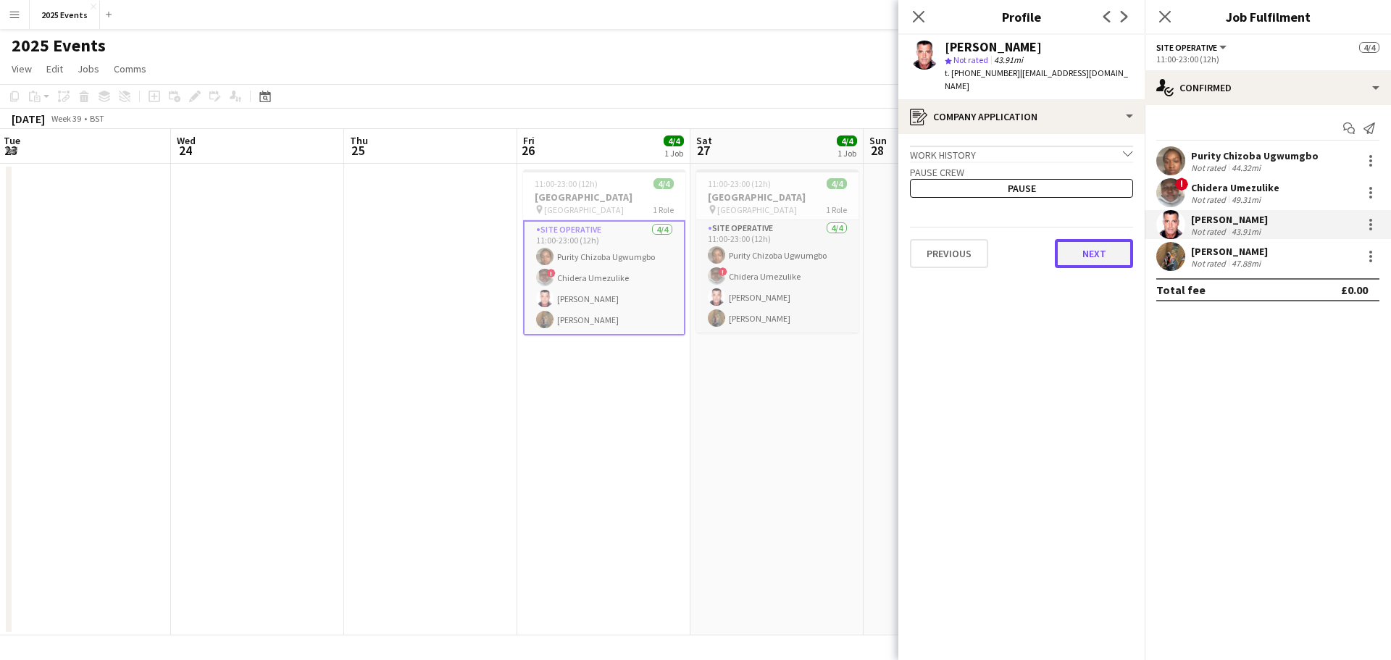
click at [1096, 239] on button "Next" at bounding box center [1094, 253] width 78 height 29
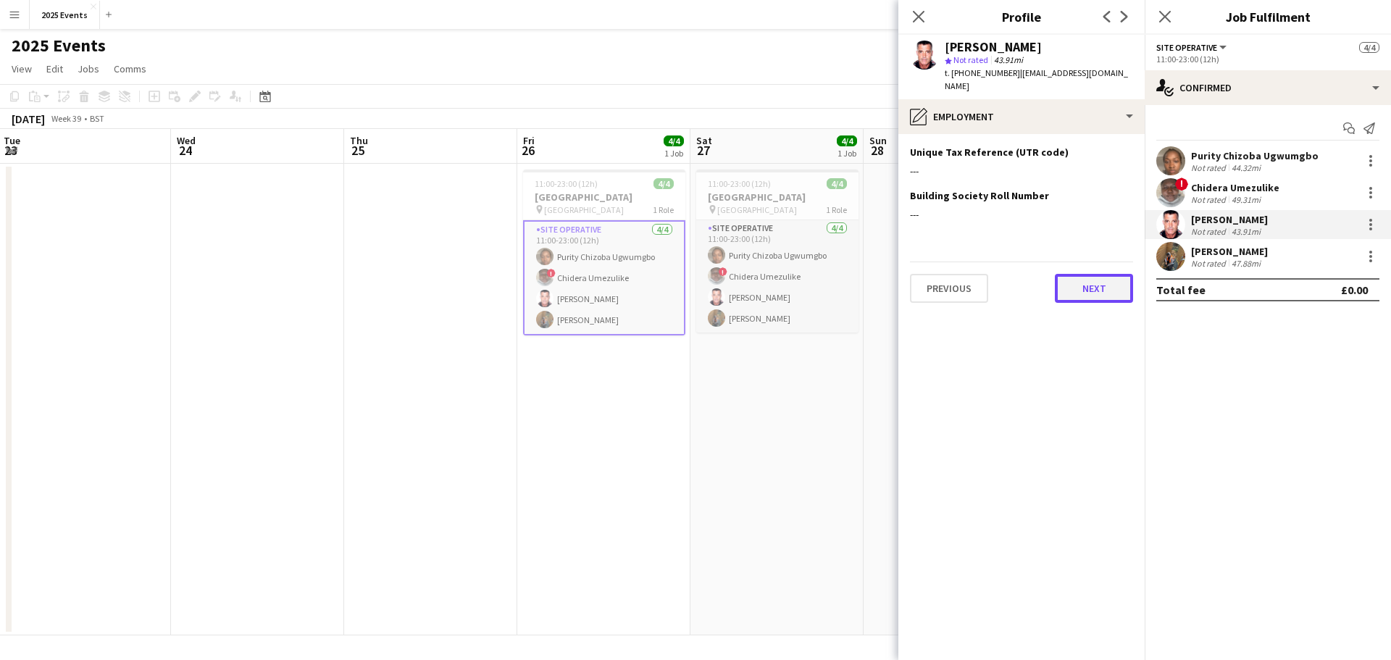
click at [1094, 288] on button "Next" at bounding box center [1094, 288] width 78 height 29
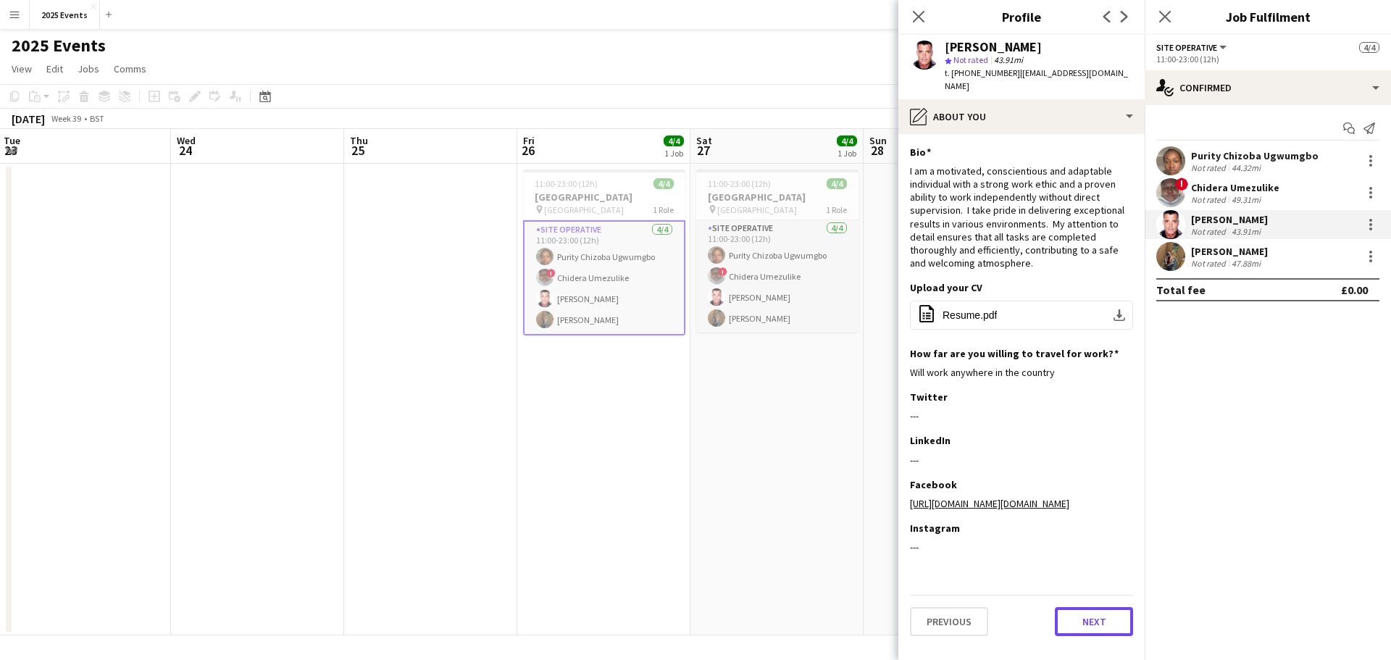
click at [1090, 610] on button "Next" at bounding box center [1094, 621] width 78 height 29
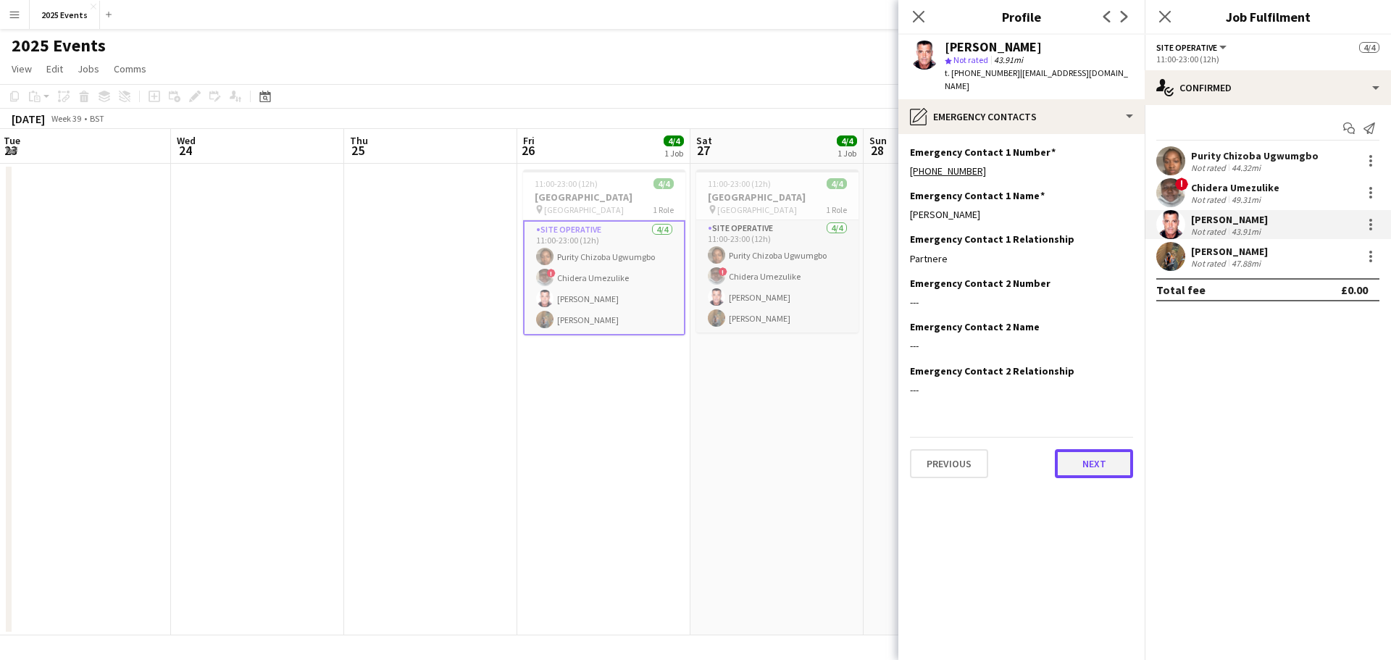
click at [1095, 449] on button "Next" at bounding box center [1094, 463] width 78 height 29
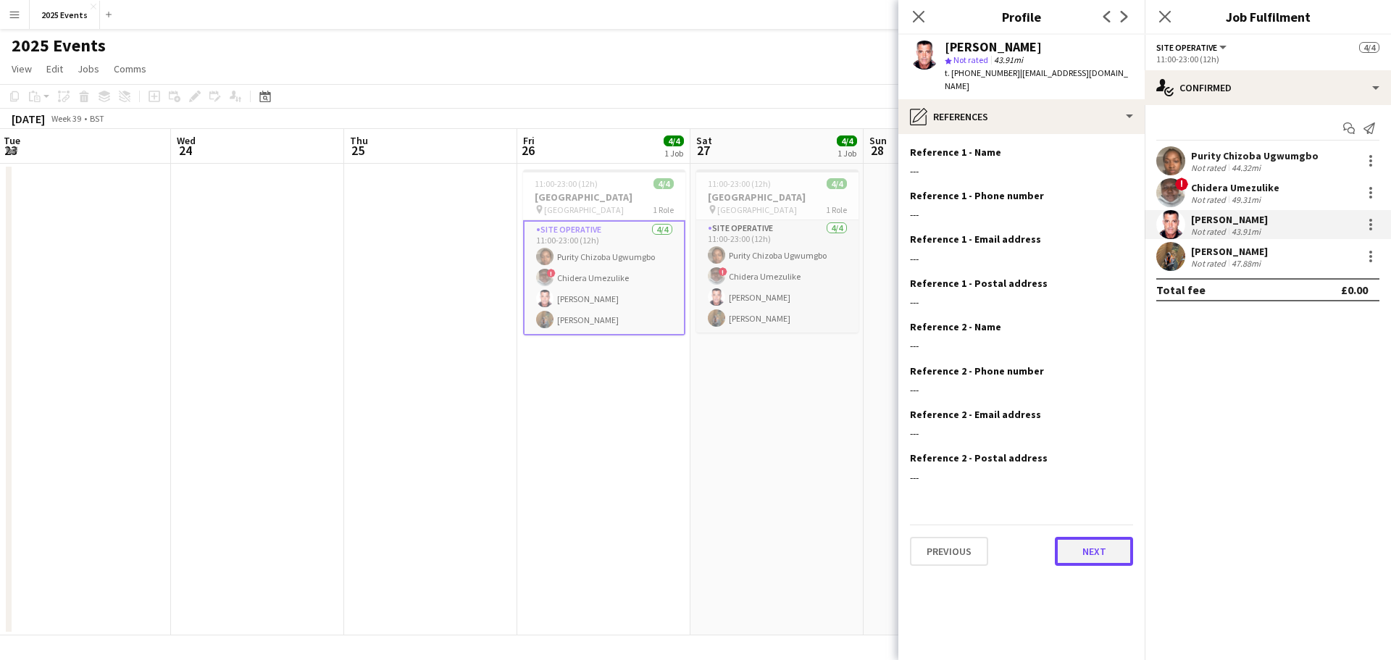
click at [1096, 537] on button "Next" at bounding box center [1094, 551] width 78 height 29
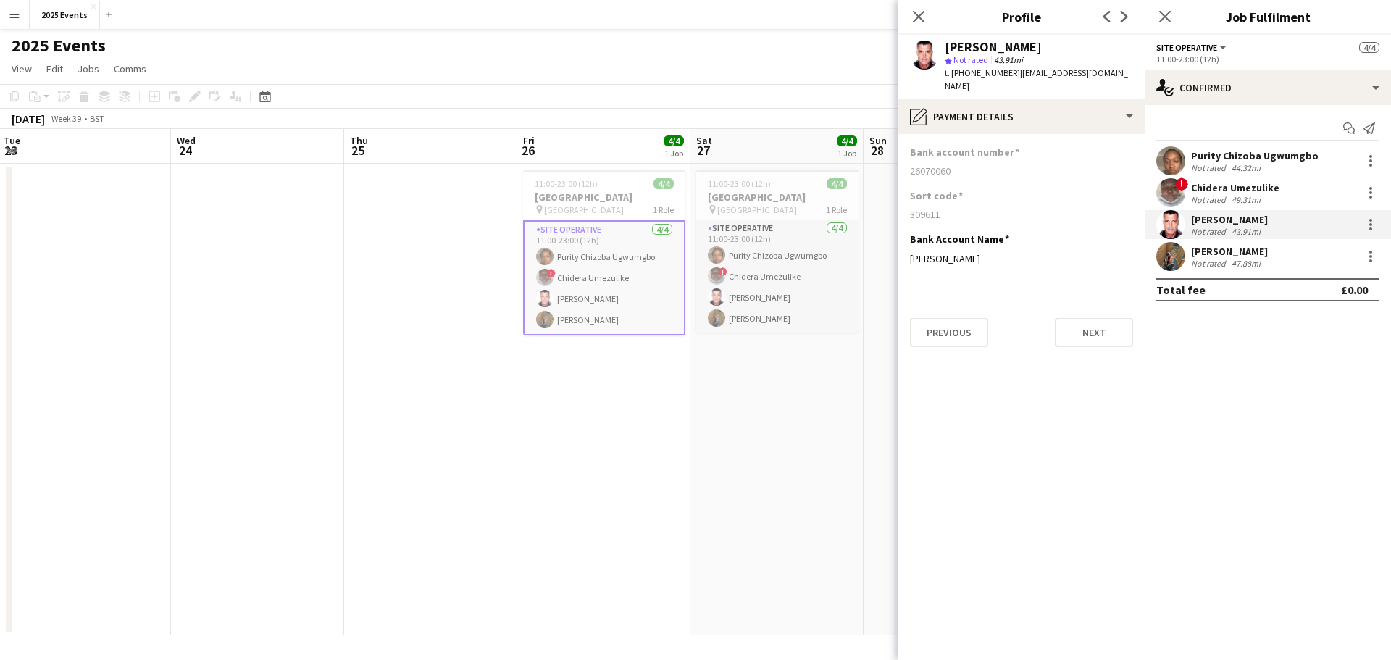
click at [1169, 254] on app-user-avatar at bounding box center [1170, 256] width 29 height 29
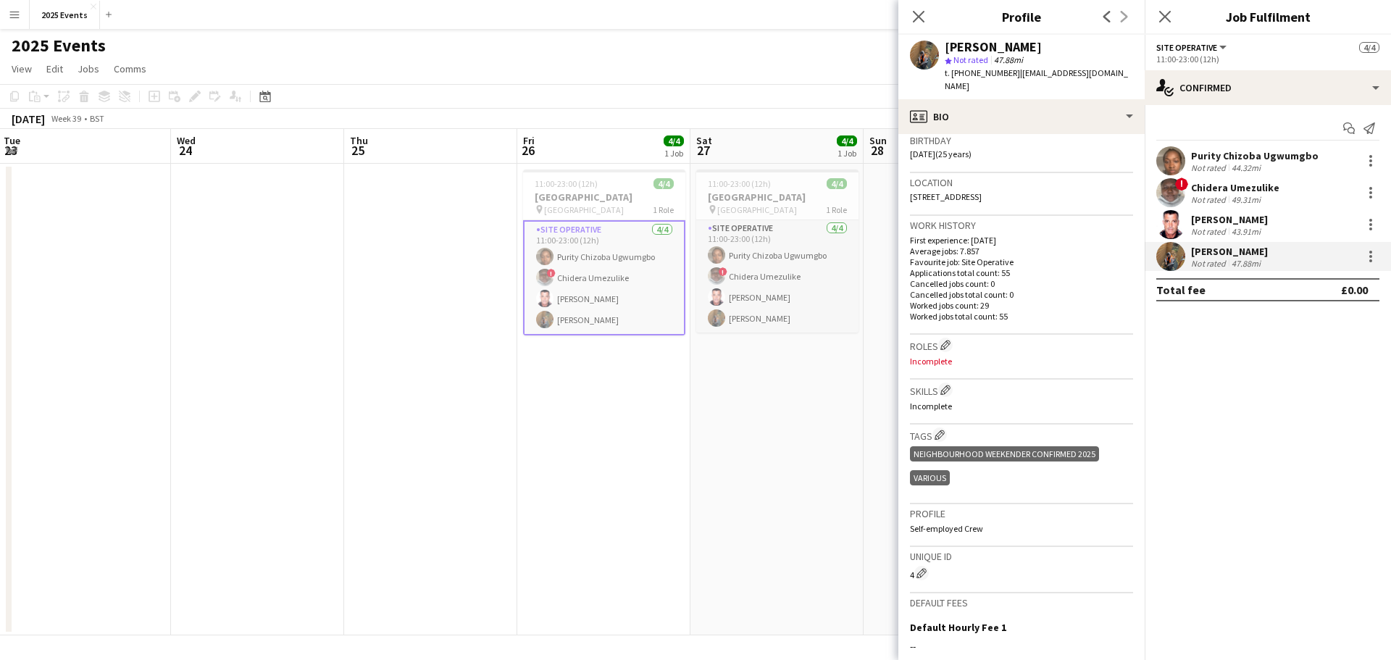
scroll to position [435, 0]
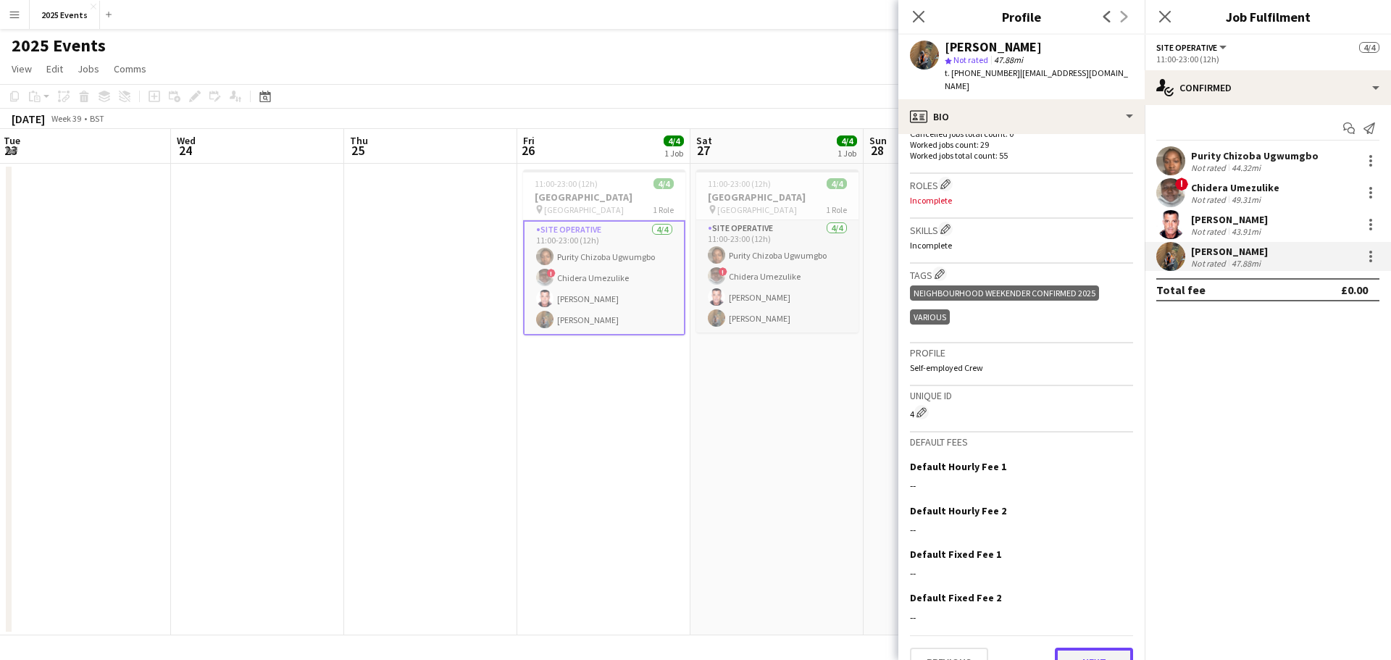
click at [1069, 648] on button "Next" at bounding box center [1094, 662] width 78 height 29
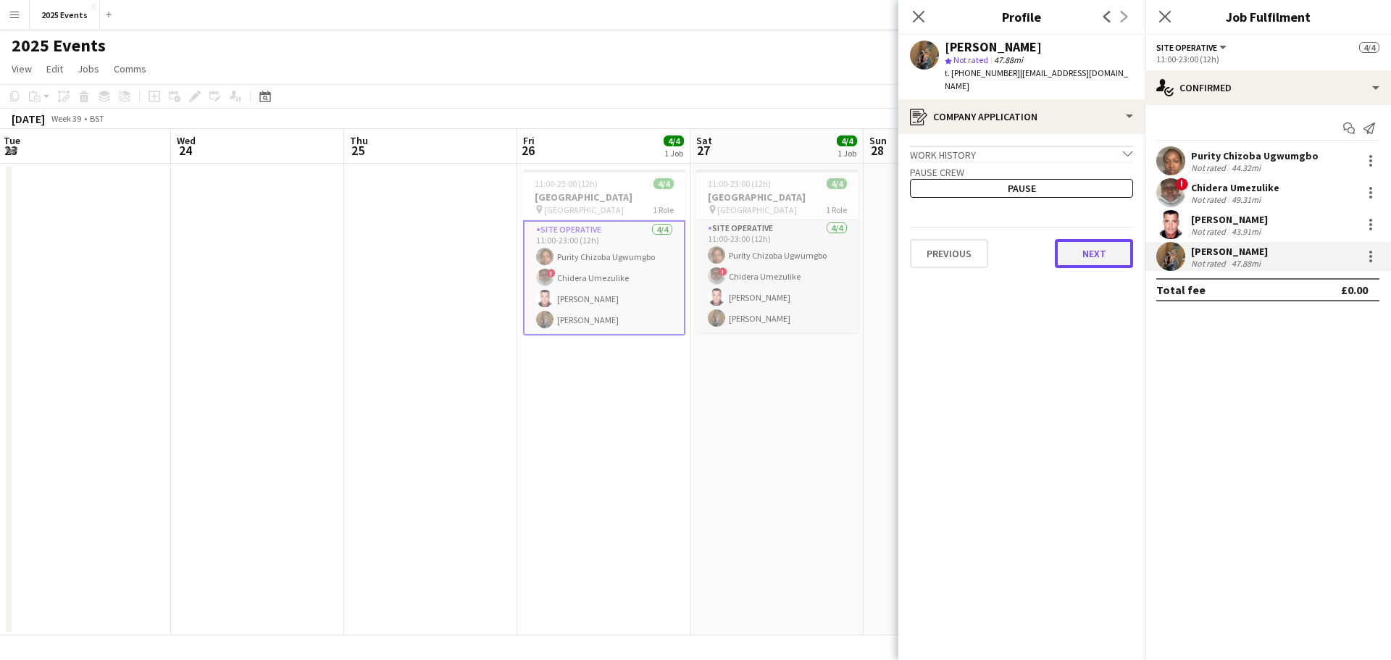
click at [1085, 241] on button "Next" at bounding box center [1094, 253] width 78 height 29
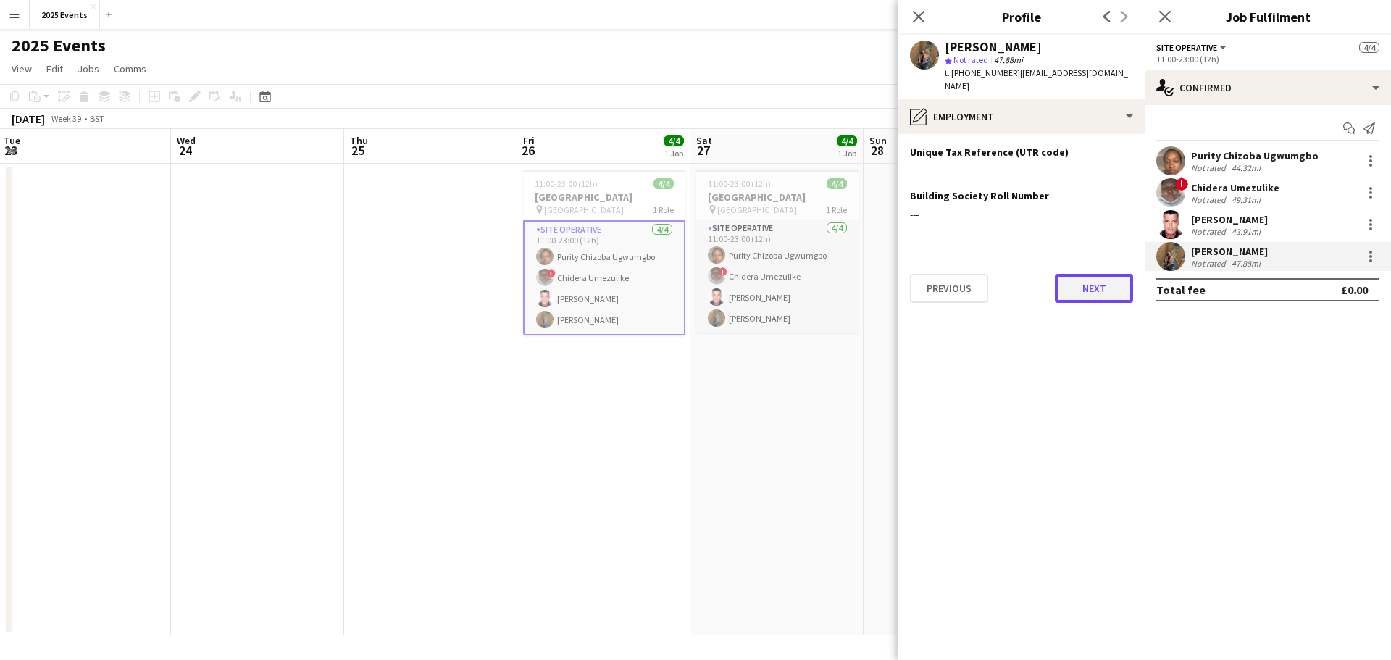
click at [1084, 275] on button "Next" at bounding box center [1094, 288] width 78 height 29
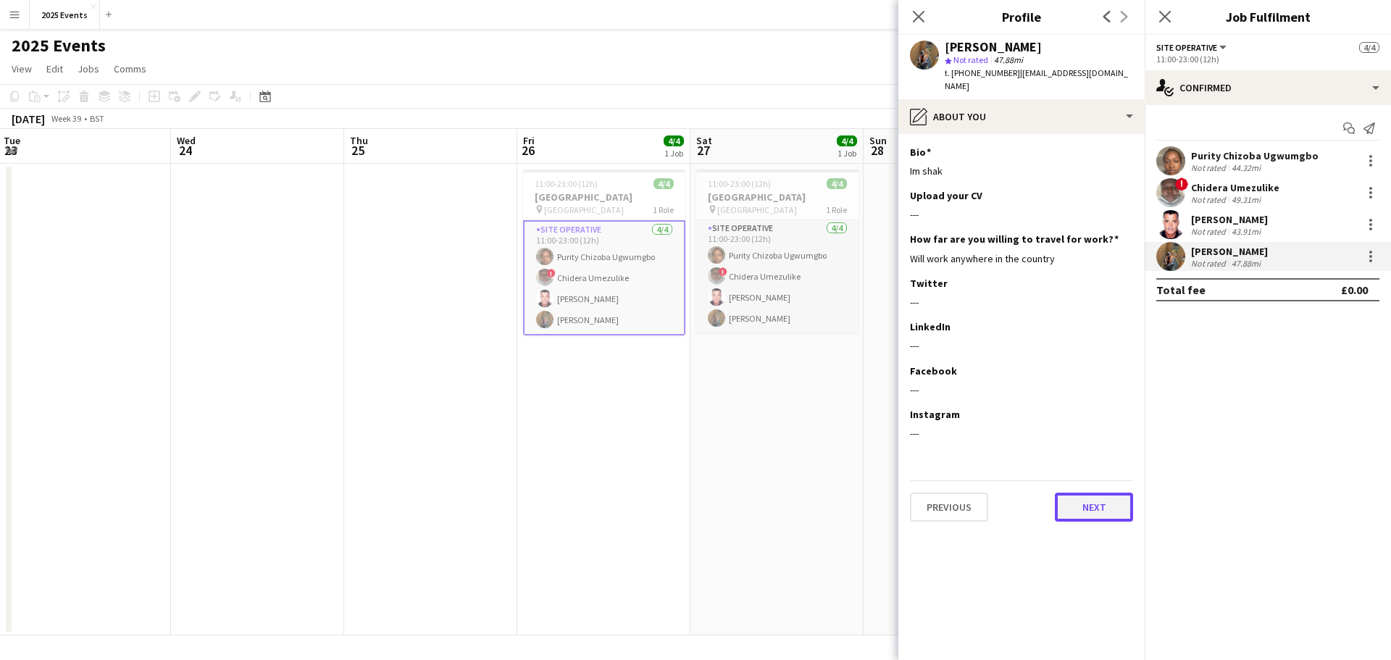
click at [1088, 493] on button "Next" at bounding box center [1094, 507] width 78 height 29
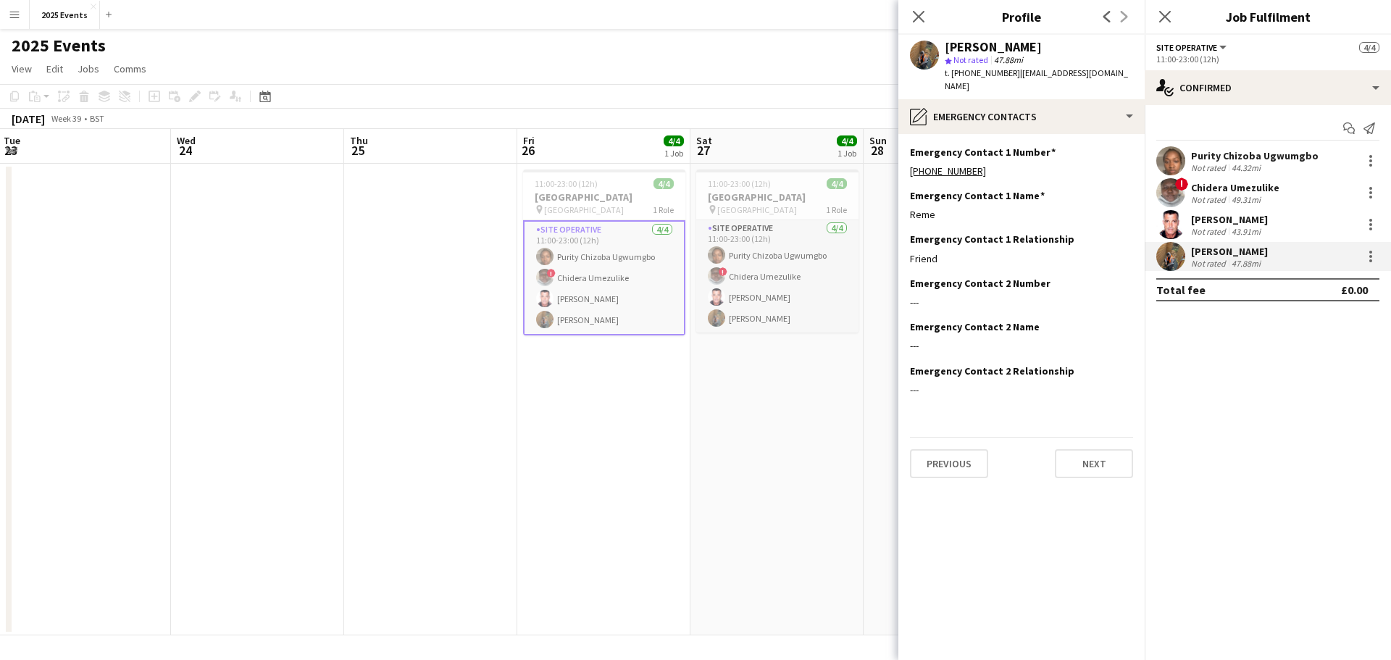
click at [1106, 437] on div "Previous Next" at bounding box center [1021, 457] width 223 height 41
click at [1090, 449] on button "Next" at bounding box center [1094, 463] width 78 height 29
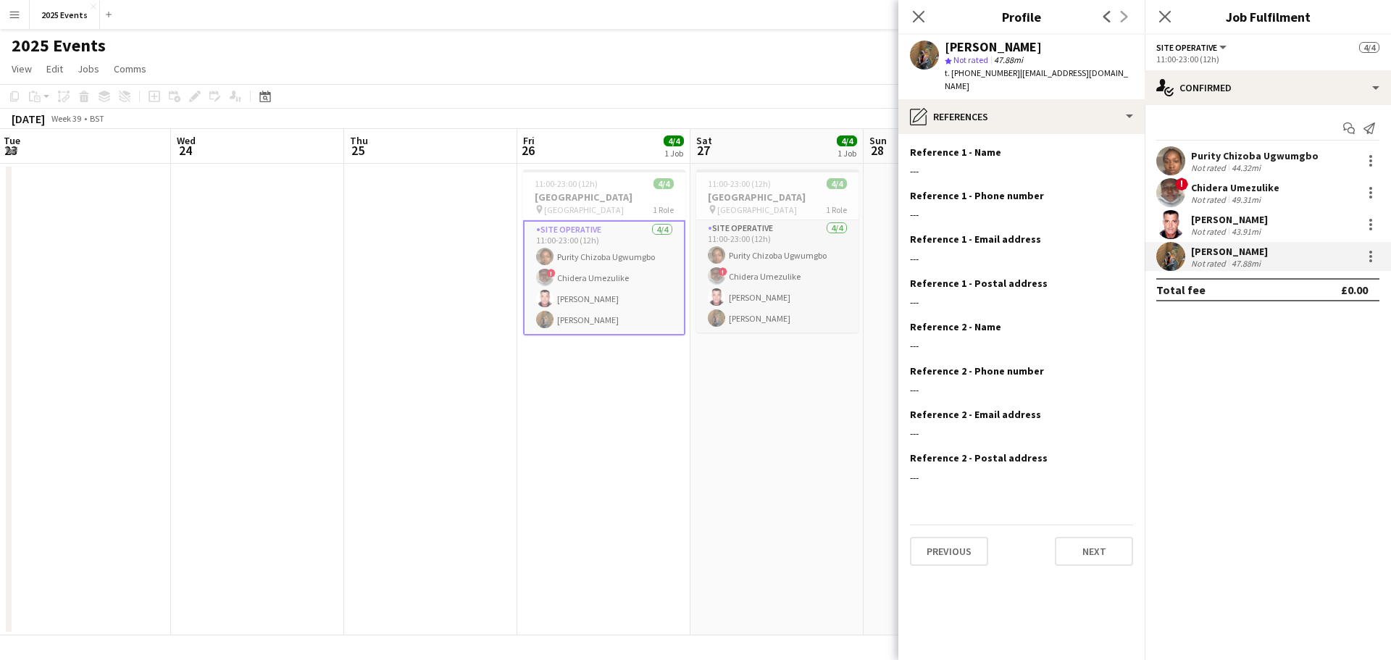
click at [1080, 525] on div "Previous Next" at bounding box center [1021, 545] width 223 height 41
click at [1083, 537] on button "Next" at bounding box center [1094, 551] width 78 height 29
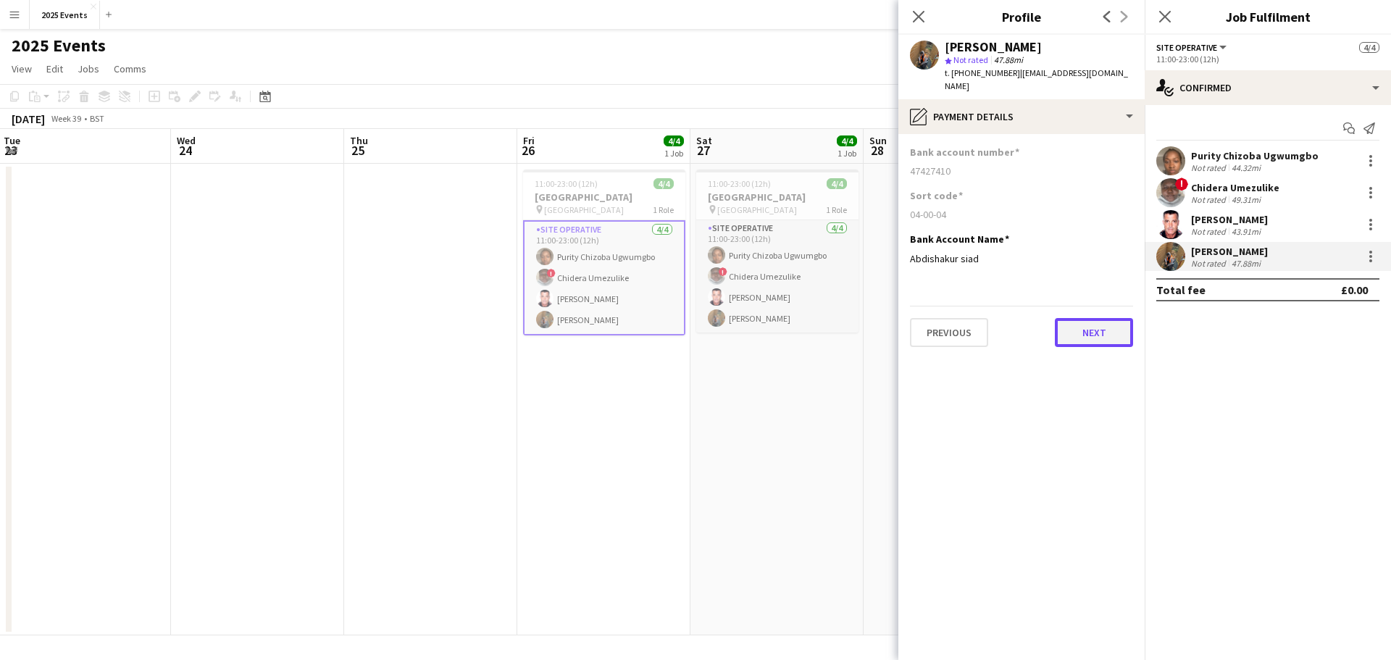
click at [1077, 318] on button "Next" at bounding box center [1094, 332] width 78 height 29
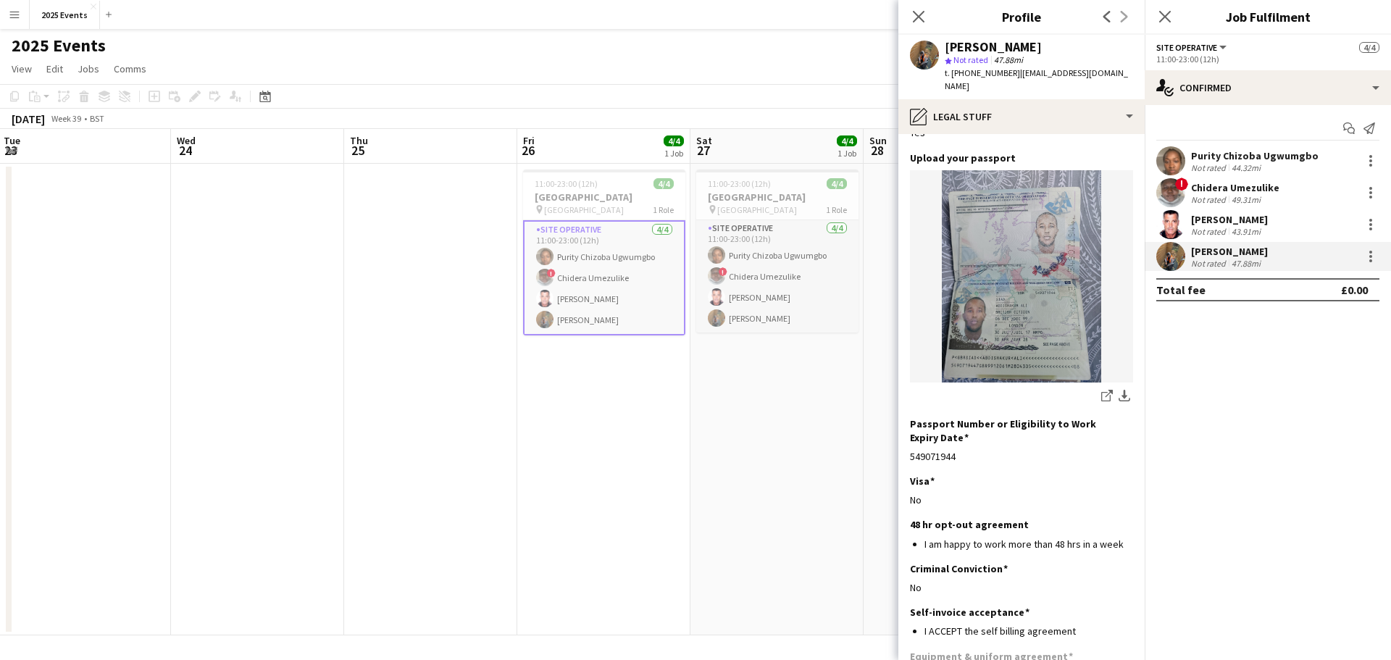
scroll to position [183, 0]
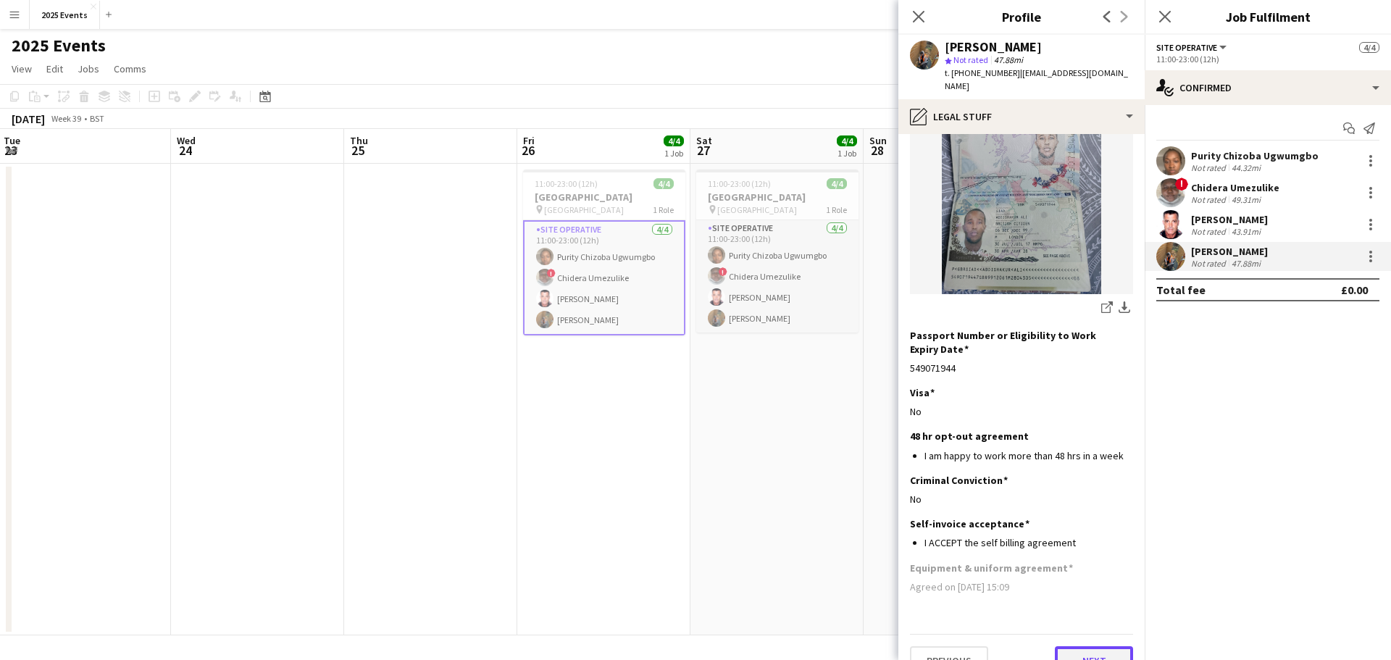
click at [1077, 646] on button "Next" at bounding box center [1094, 660] width 78 height 29
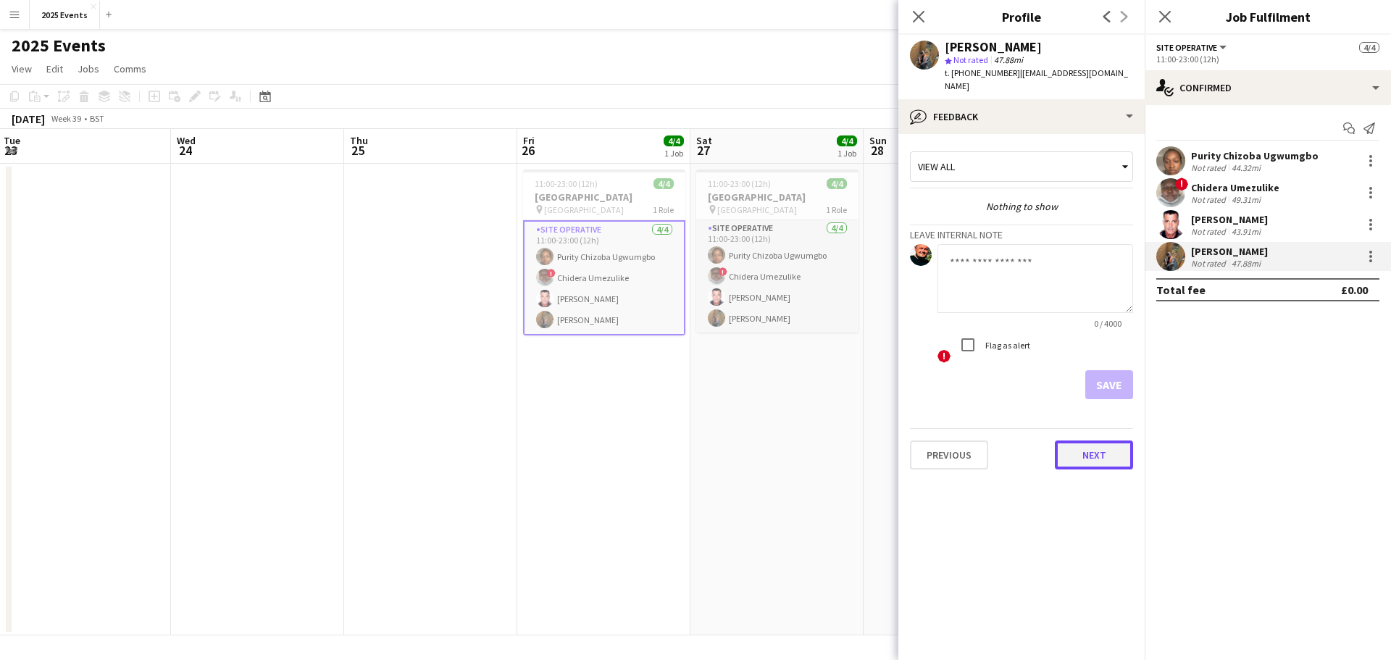
click at [1101, 444] on button "Next" at bounding box center [1094, 455] width 78 height 29
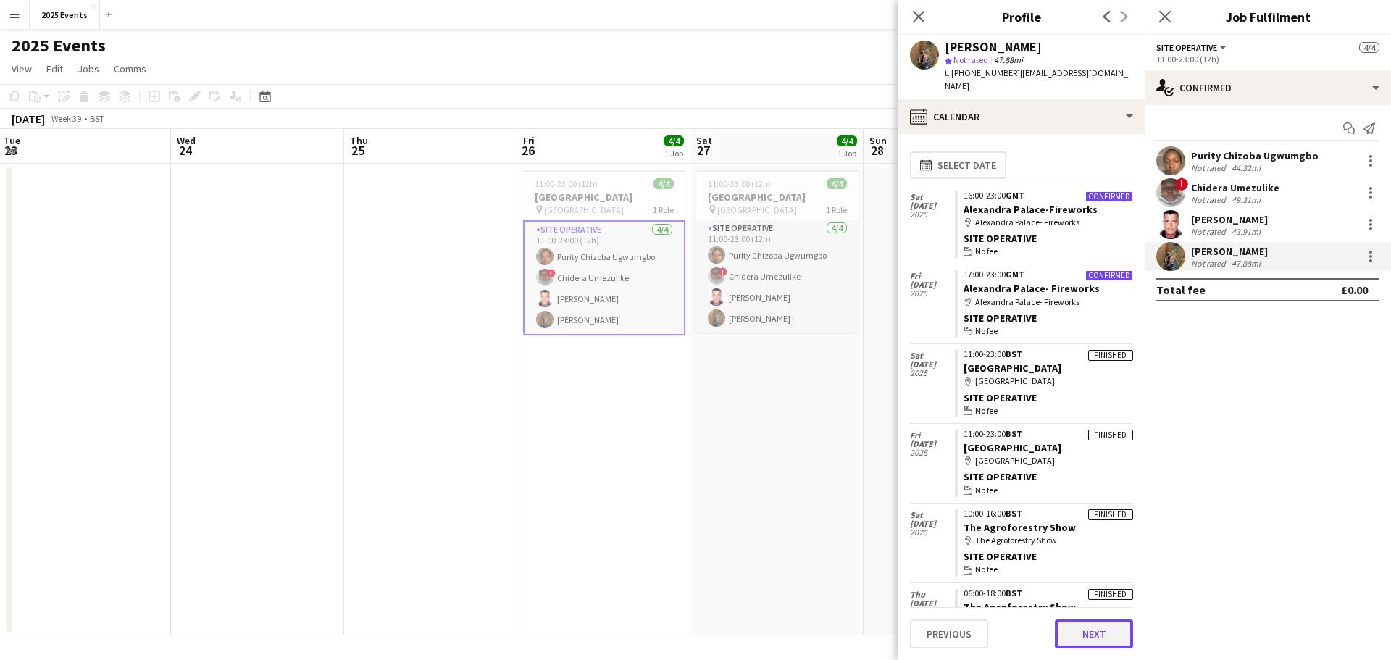
click at [1096, 642] on button "Next" at bounding box center [1094, 633] width 78 height 29
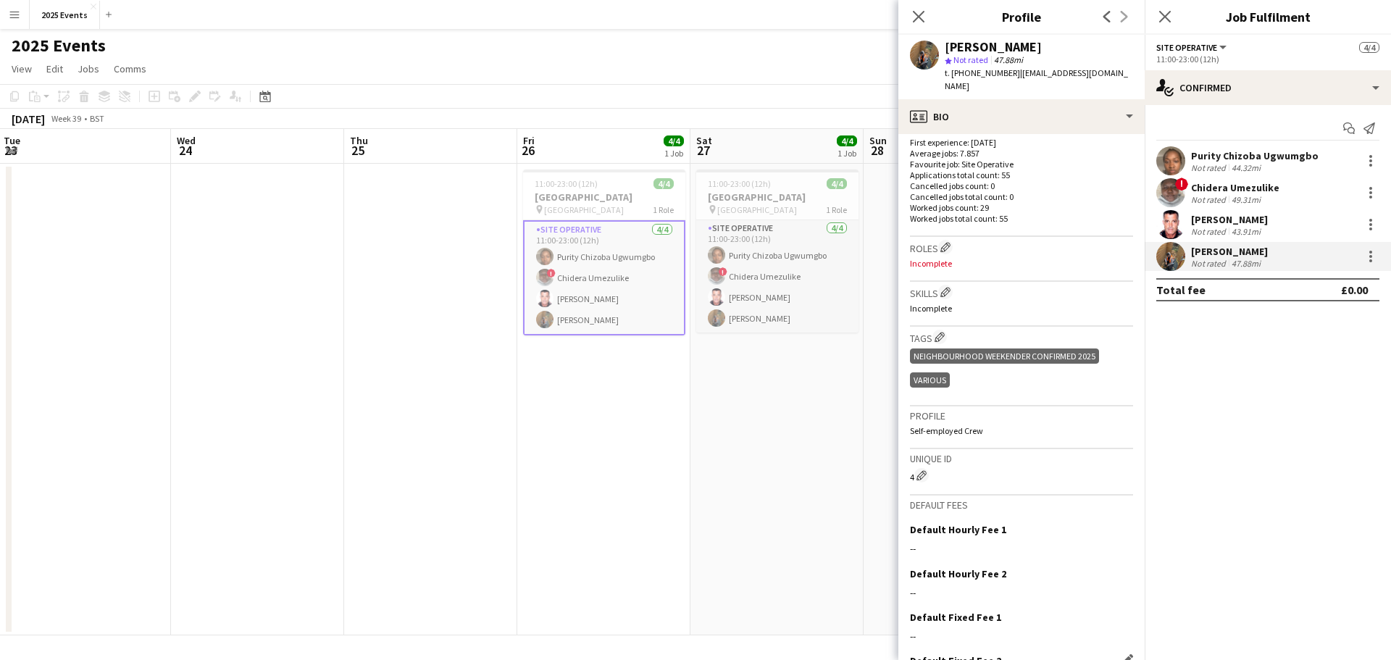
scroll to position [449, 0]
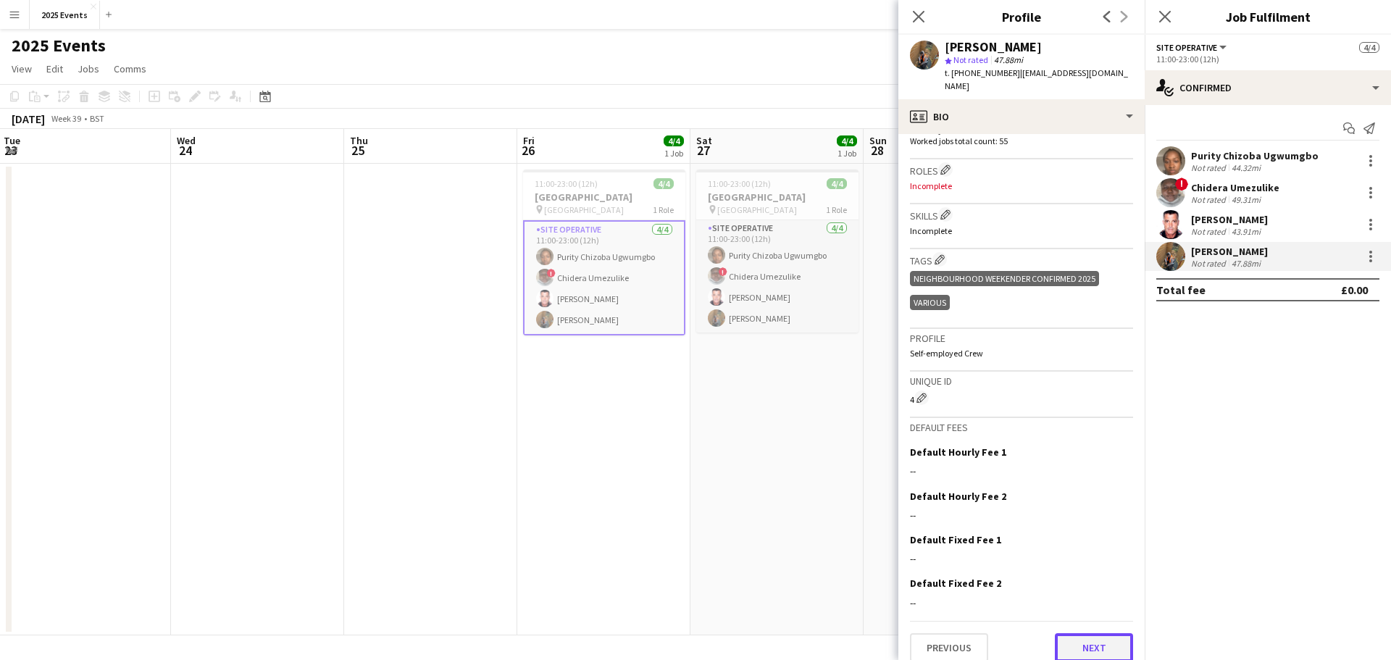
click at [1079, 633] on button "Next" at bounding box center [1094, 647] width 78 height 29
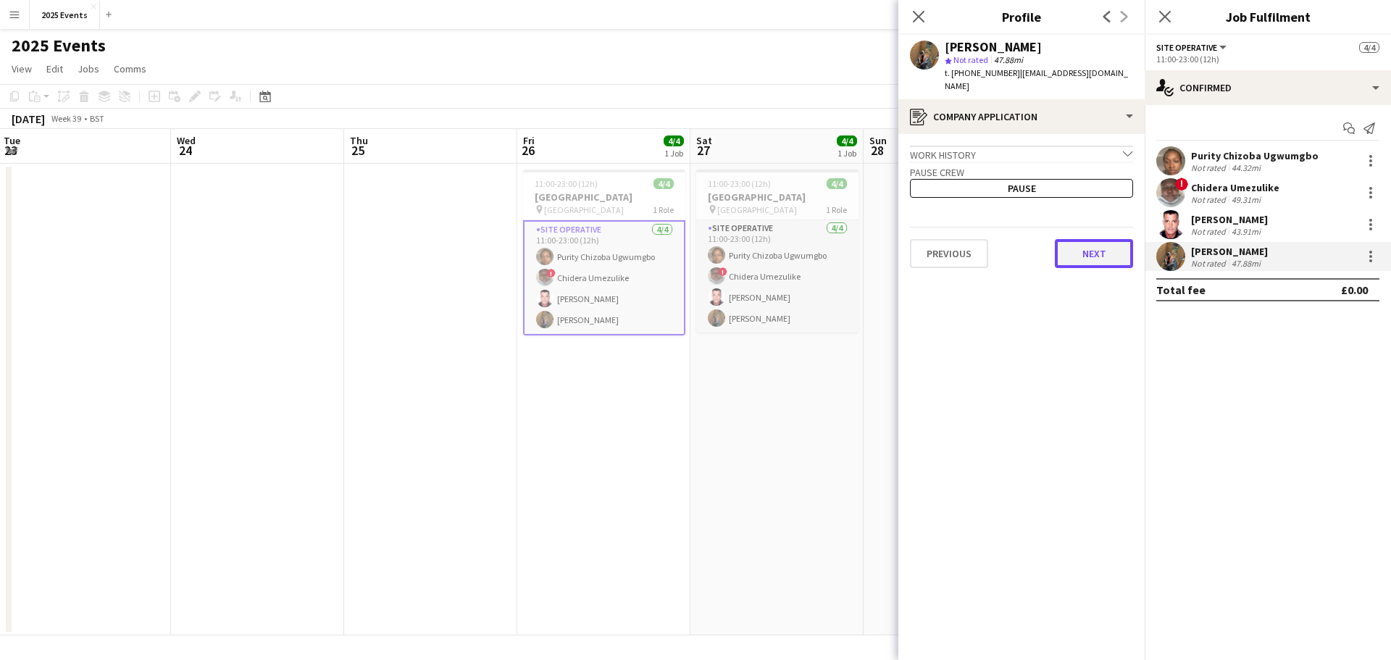
click at [1109, 241] on button "Next" at bounding box center [1094, 253] width 78 height 29
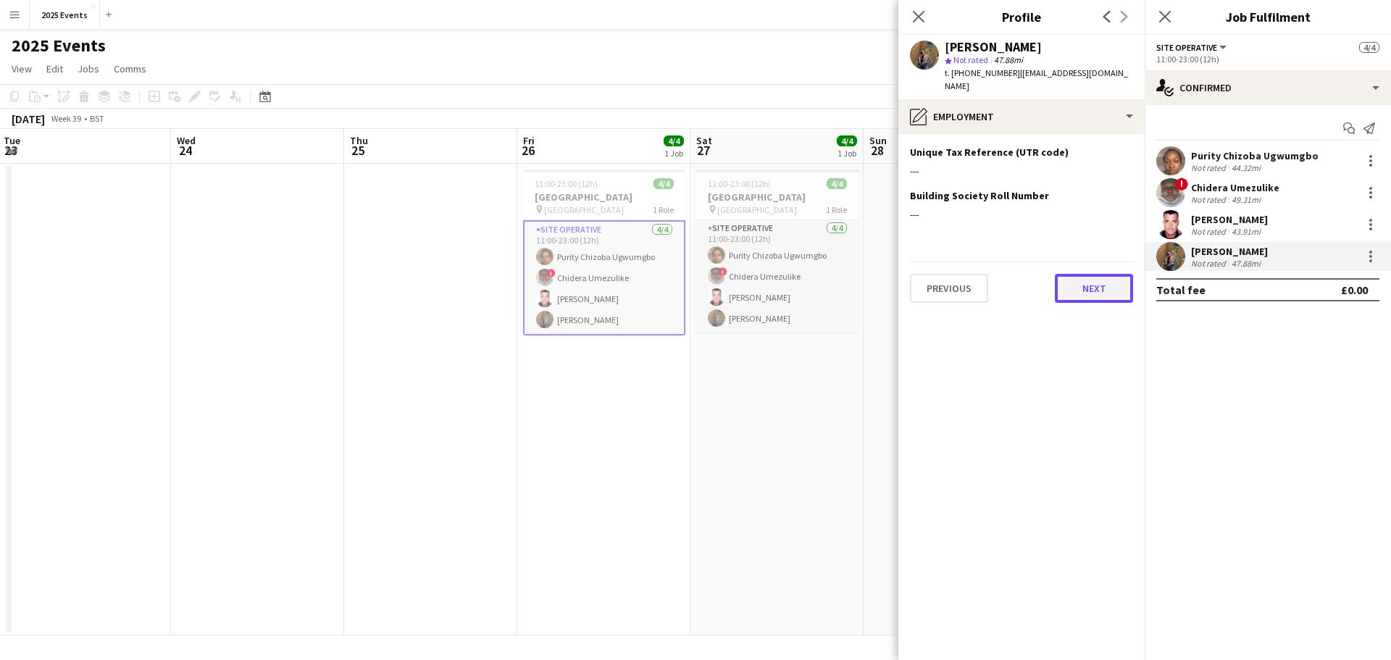
click at [1099, 276] on button "Next" at bounding box center [1094, 288] width 78 height 29
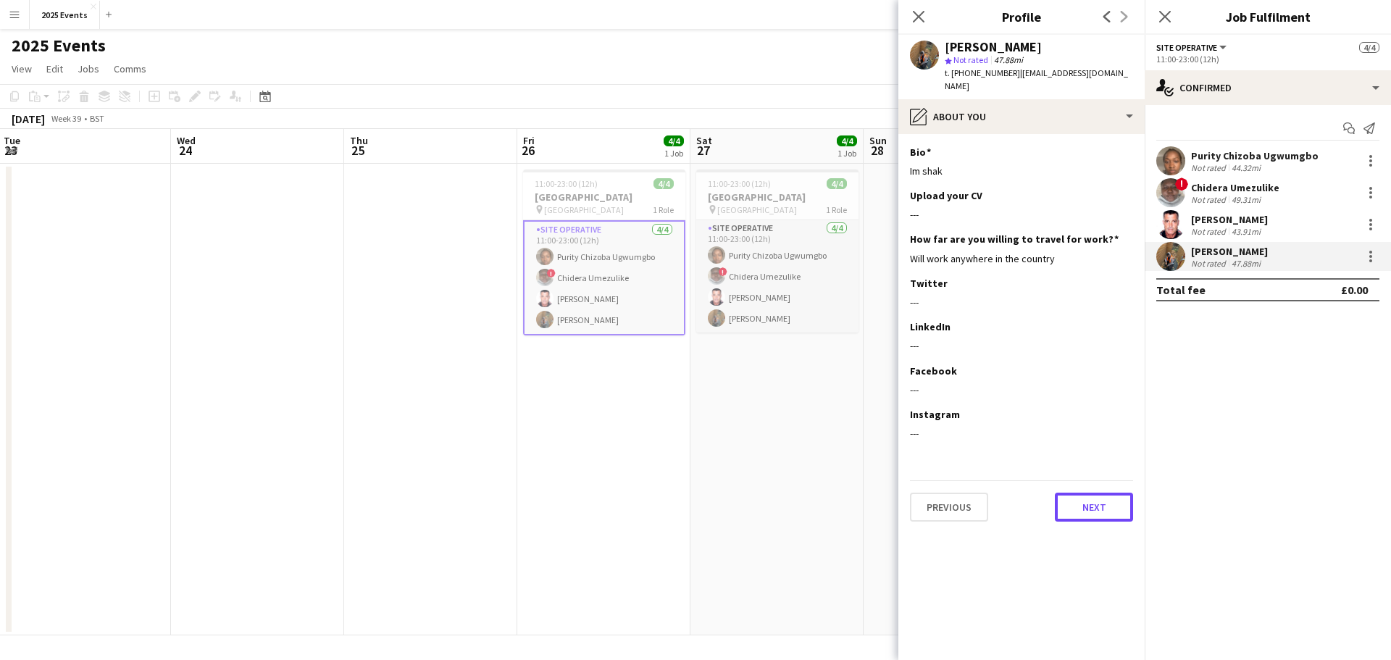
click at [1092, 493] on button "Next" at bounding box center [1094, 507] width 78 height 29
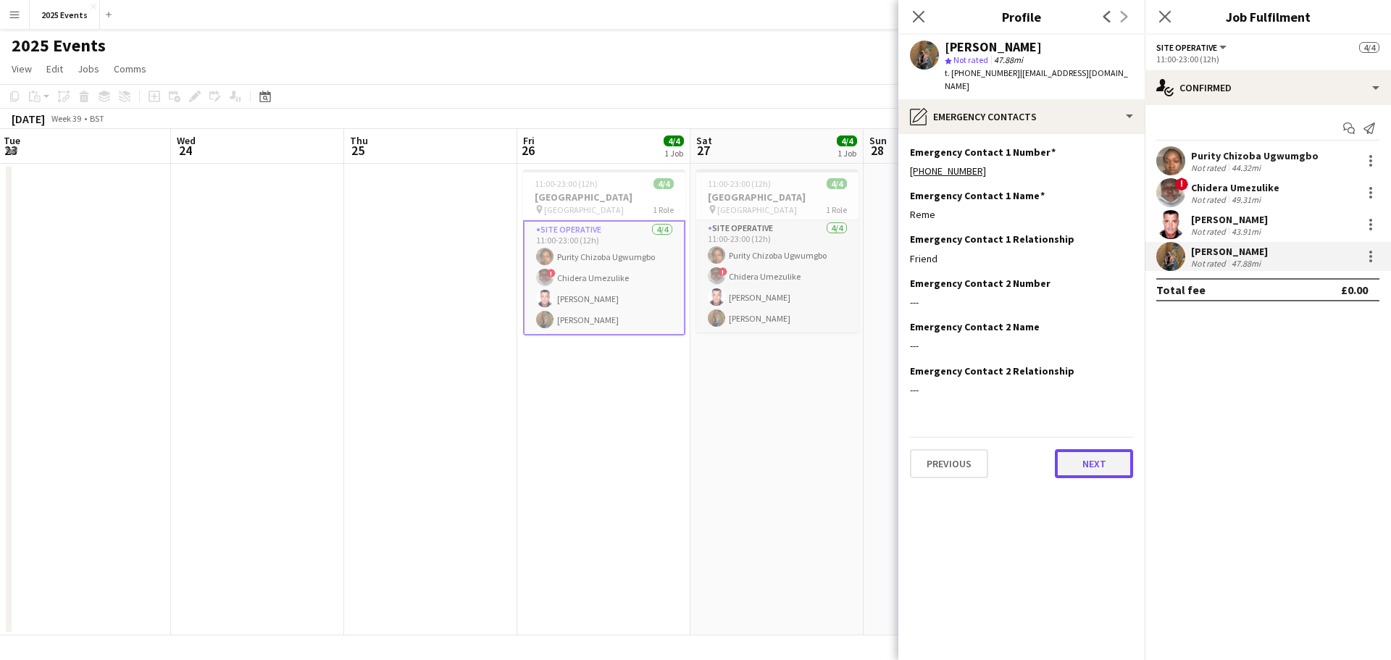
click at [1088, 449] on button "Next" at bounding box center [1094, 463] width 78 height 29
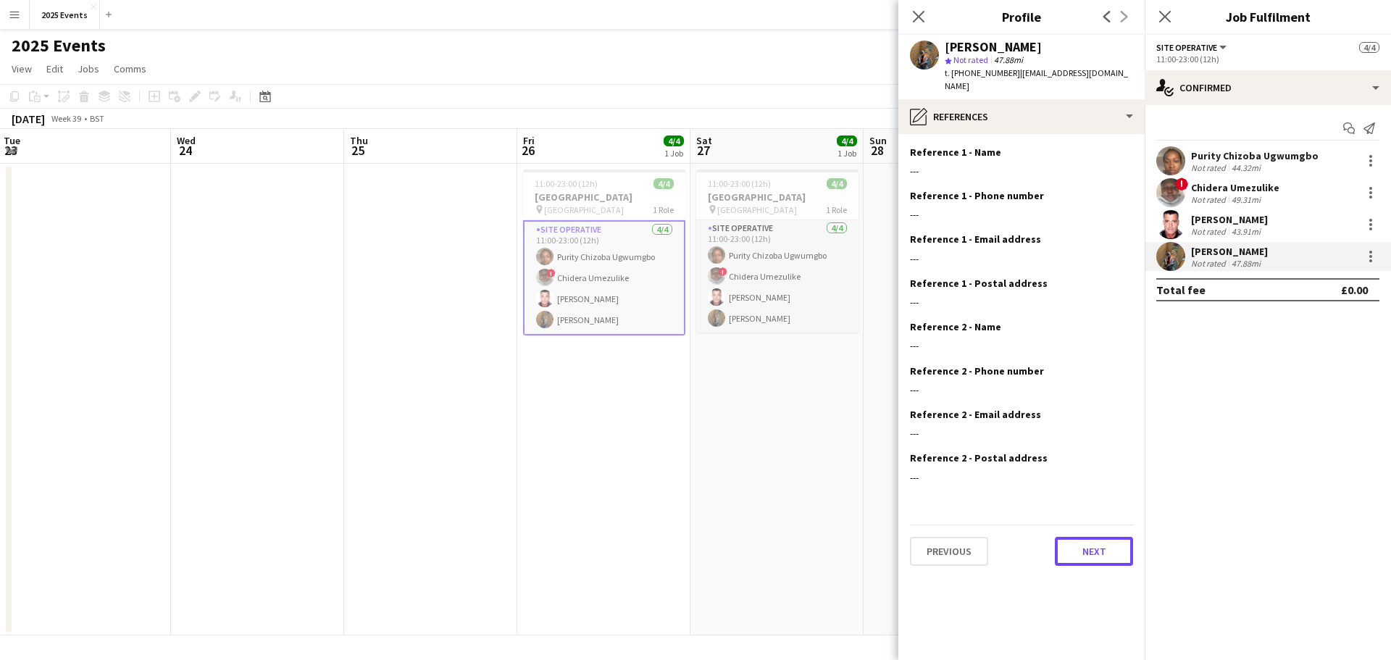
click at [1085, 537] on button "Next" at bounding box center [1094, 551] width 78 height 29
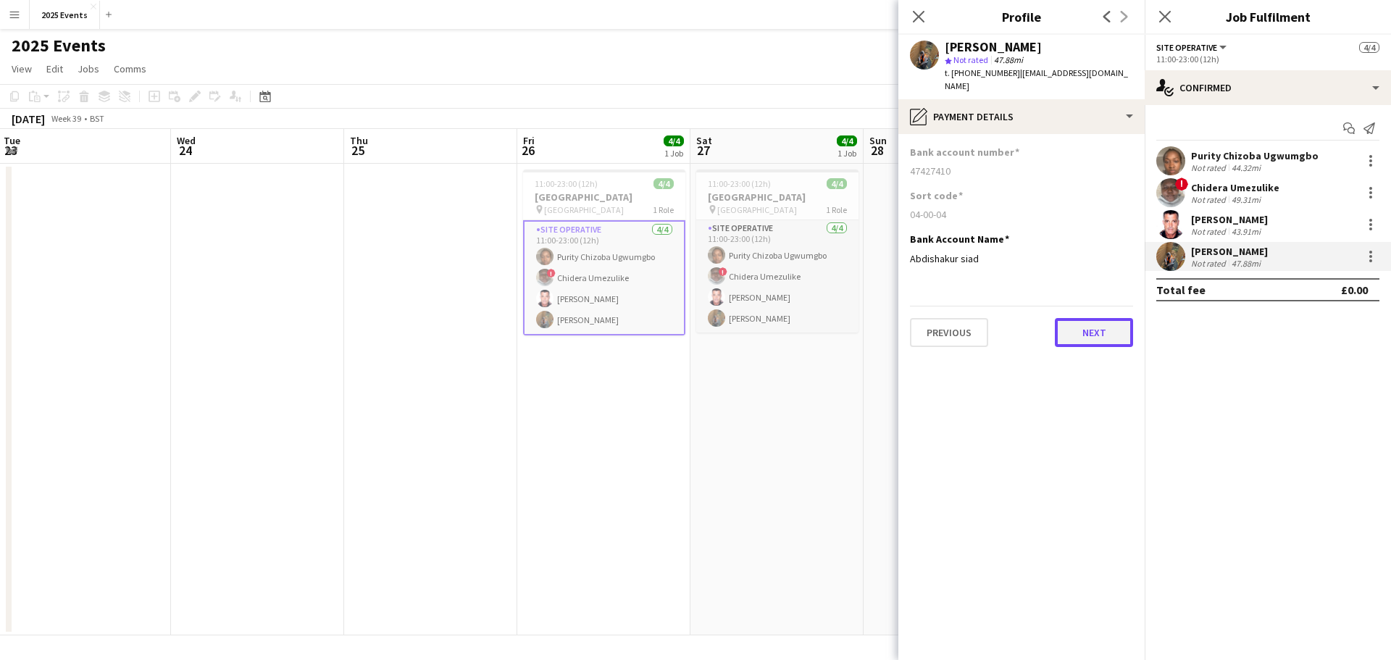
click at [1077, 324] on button "Next" at bounding box center [1094, 332] width 78 height 29
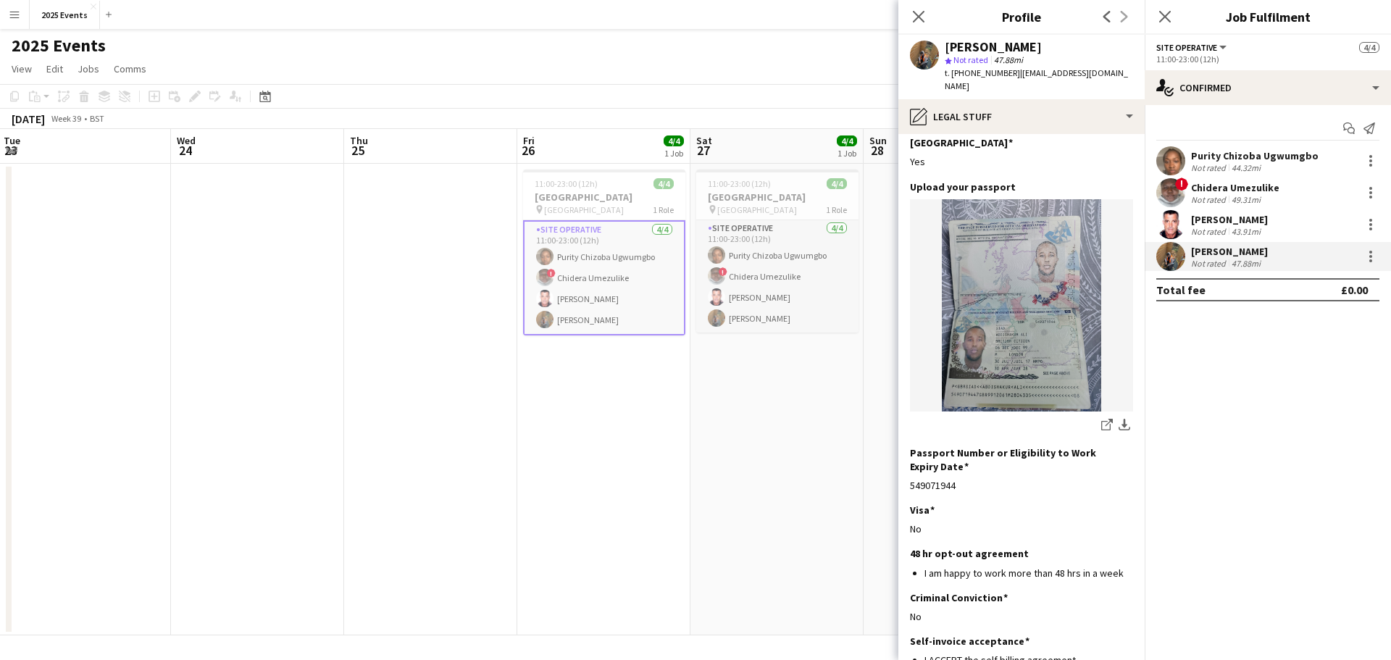
scroll to position [183, 0]
